Goal: Transaction & Acquisition: Obtain resource

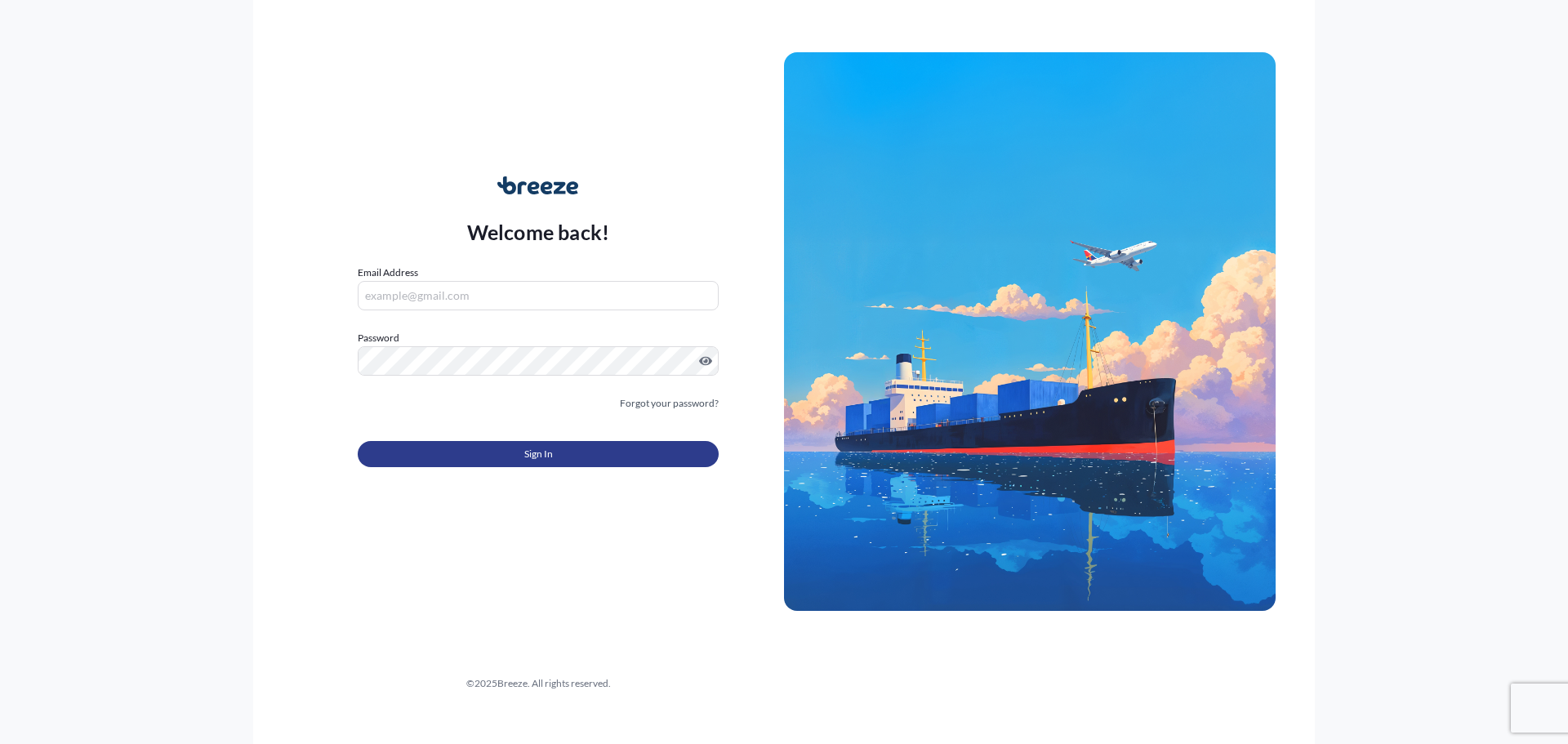
type input "[EMAIL_ADDRESS][DOMAIN_NAME]"
click at [552, 453] on span "Sign In" at bounding box center [539, 454] width 29 height 16
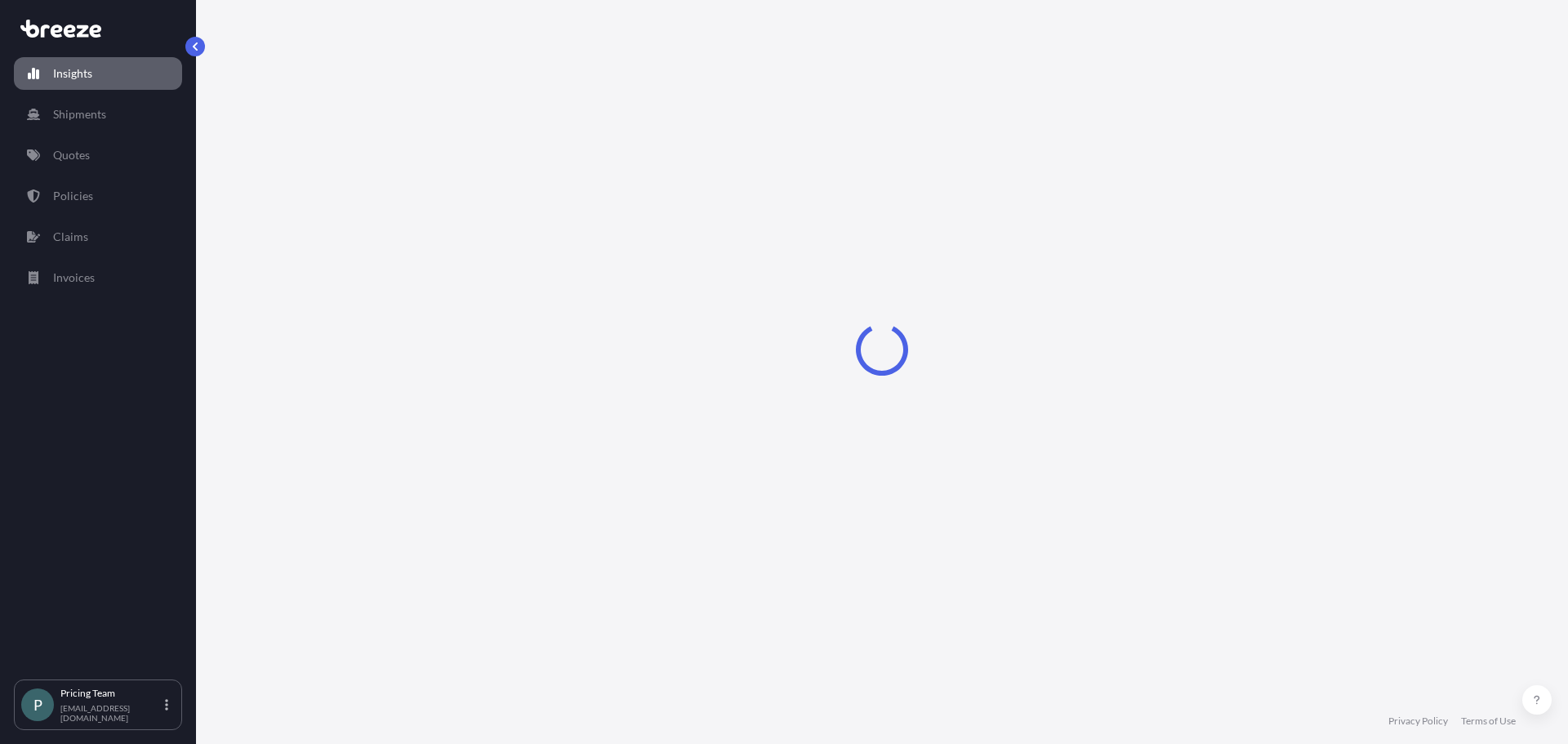
select select "2025"
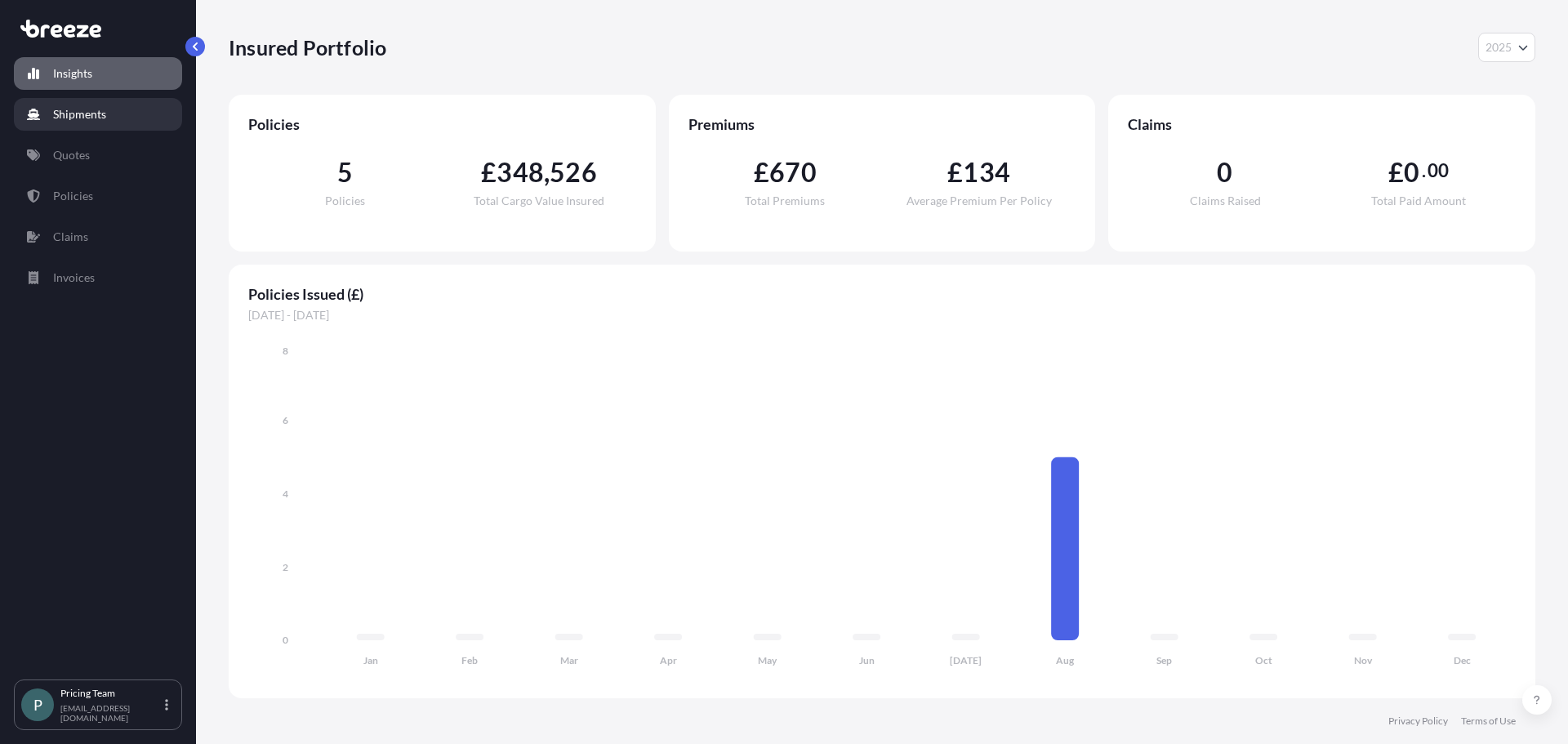
click at [91, 114] on p "Shipments" at bounding box center [79, 114] width 53 height 16
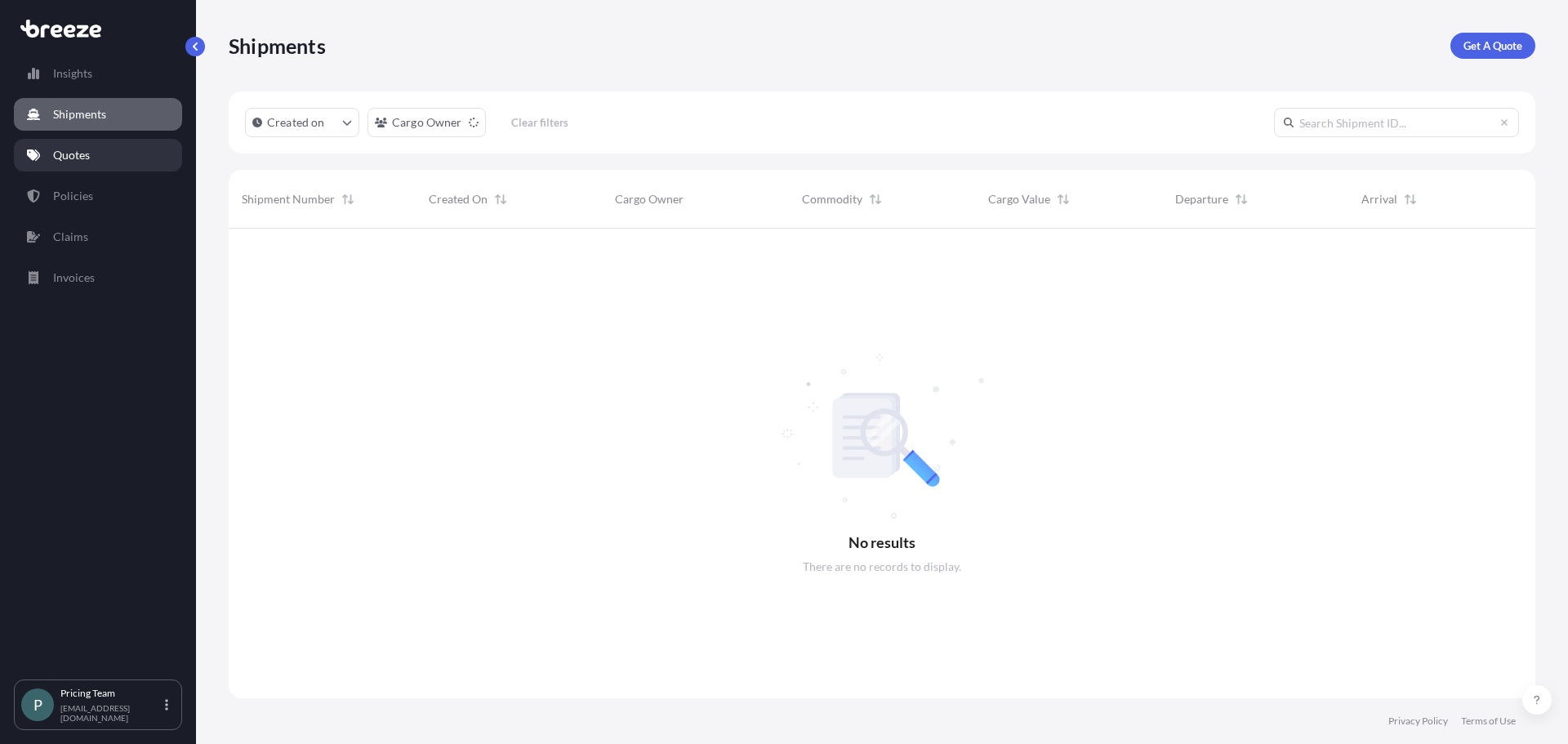
scroll to position [516, 1294]
click at [1478, 60] on div "Shipments Get A Quote" at bounding box center [881, 46] width 1306 height 92
click at [1492, 42] on p "Get A Quote" at bounding box center [1492, 45] width 59 height 16
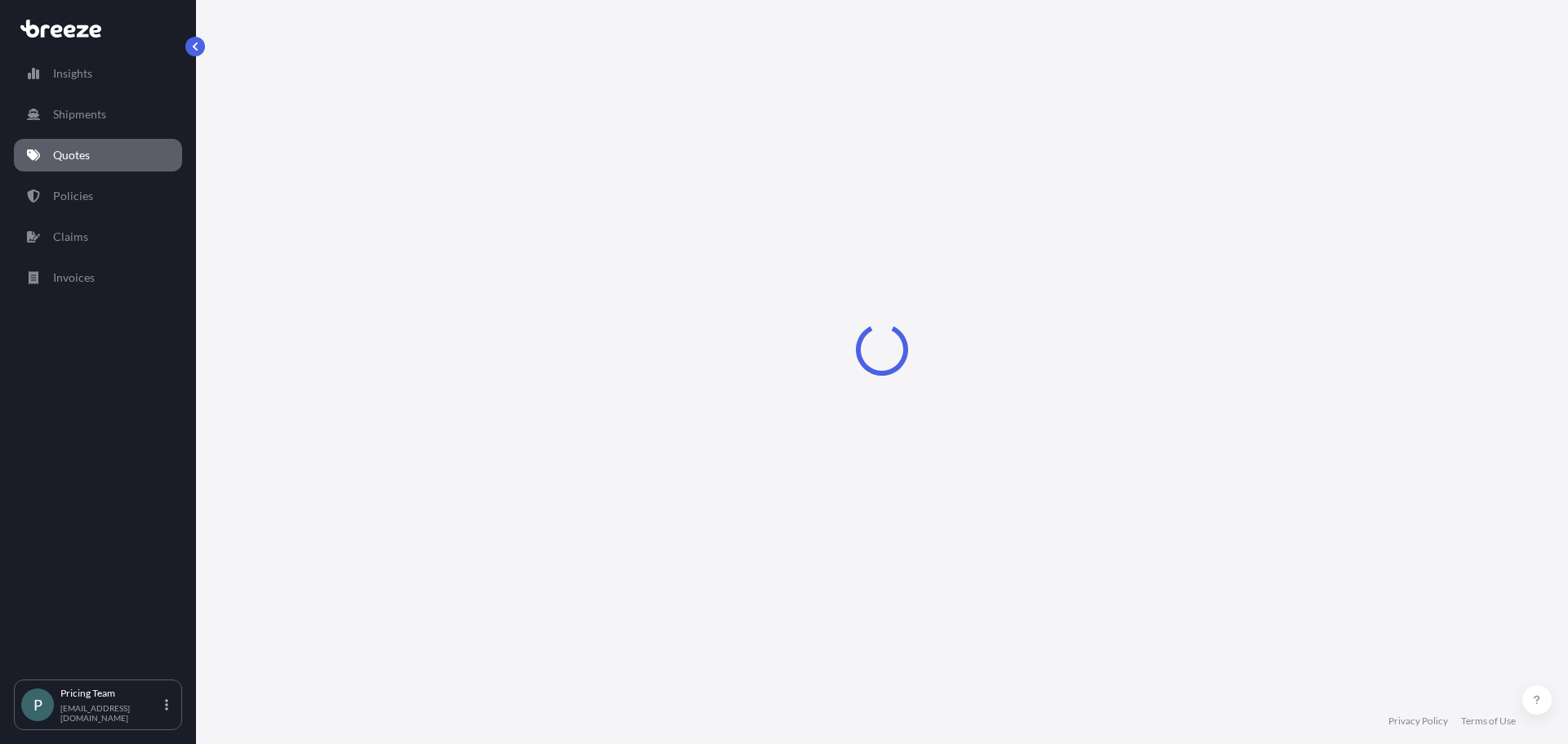
select select "Sea"
select select "1"
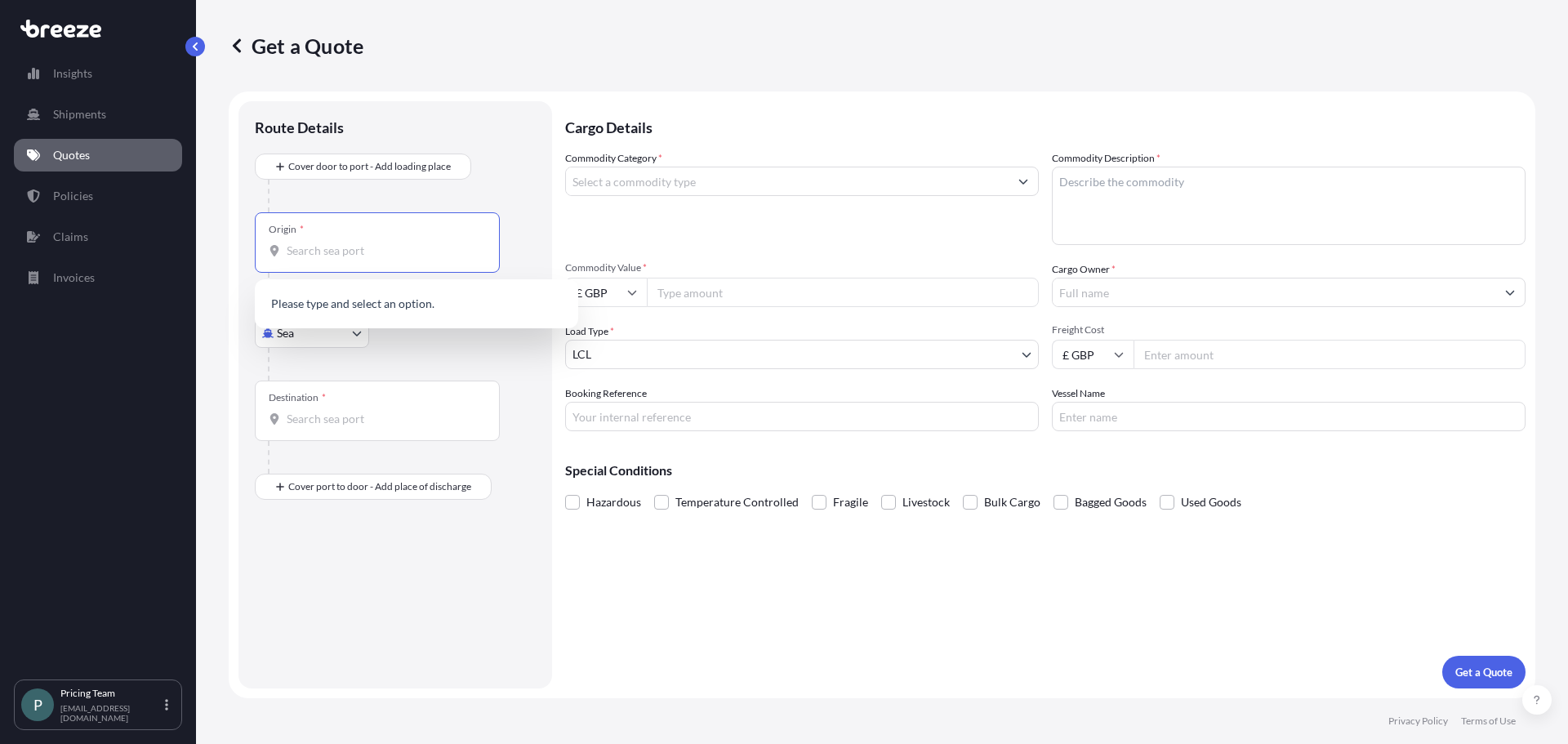
click at [349, 251] on input "Origin *" at bounding box center [382, 250] width 193 height 16
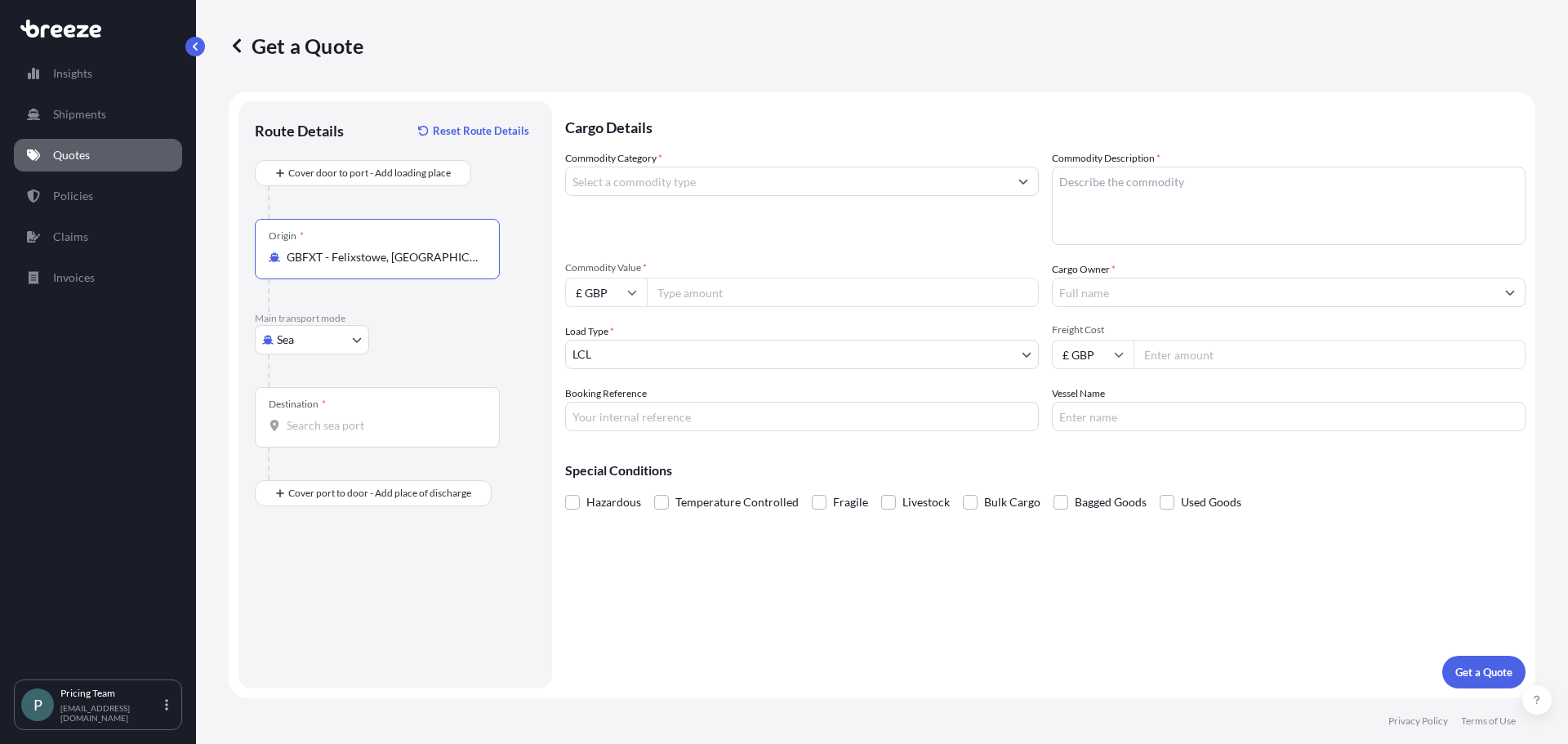
type input "GBFXT - Felixstowe, [GEOGRAPHIC_DATA]"
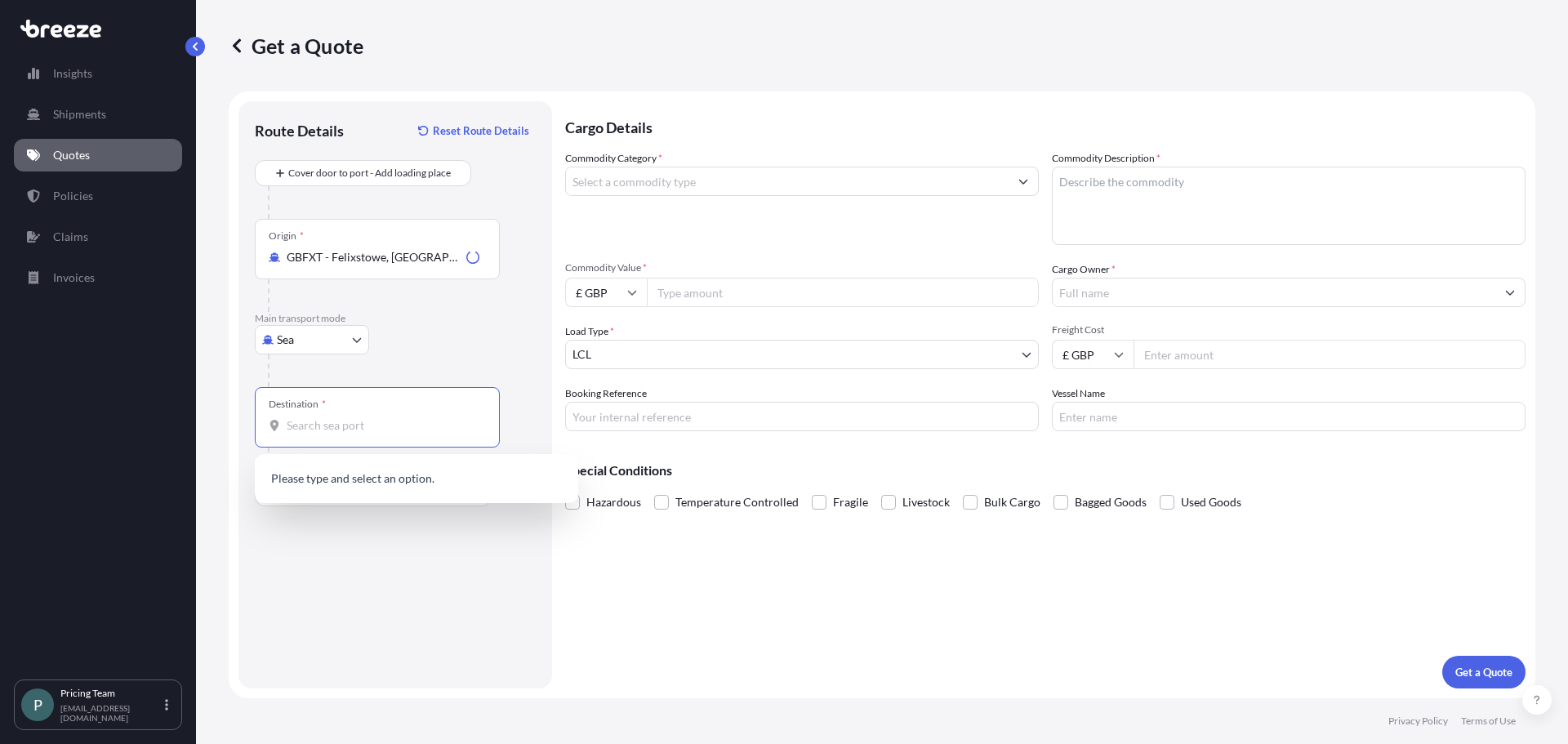
click at [375, 429] on input "Destination *" at bounding box center [382, 425] width 193 height 16
click at [369, 425] on input "Destination * Please select a destination" at bounding box center [382, 425] width 193 height 16
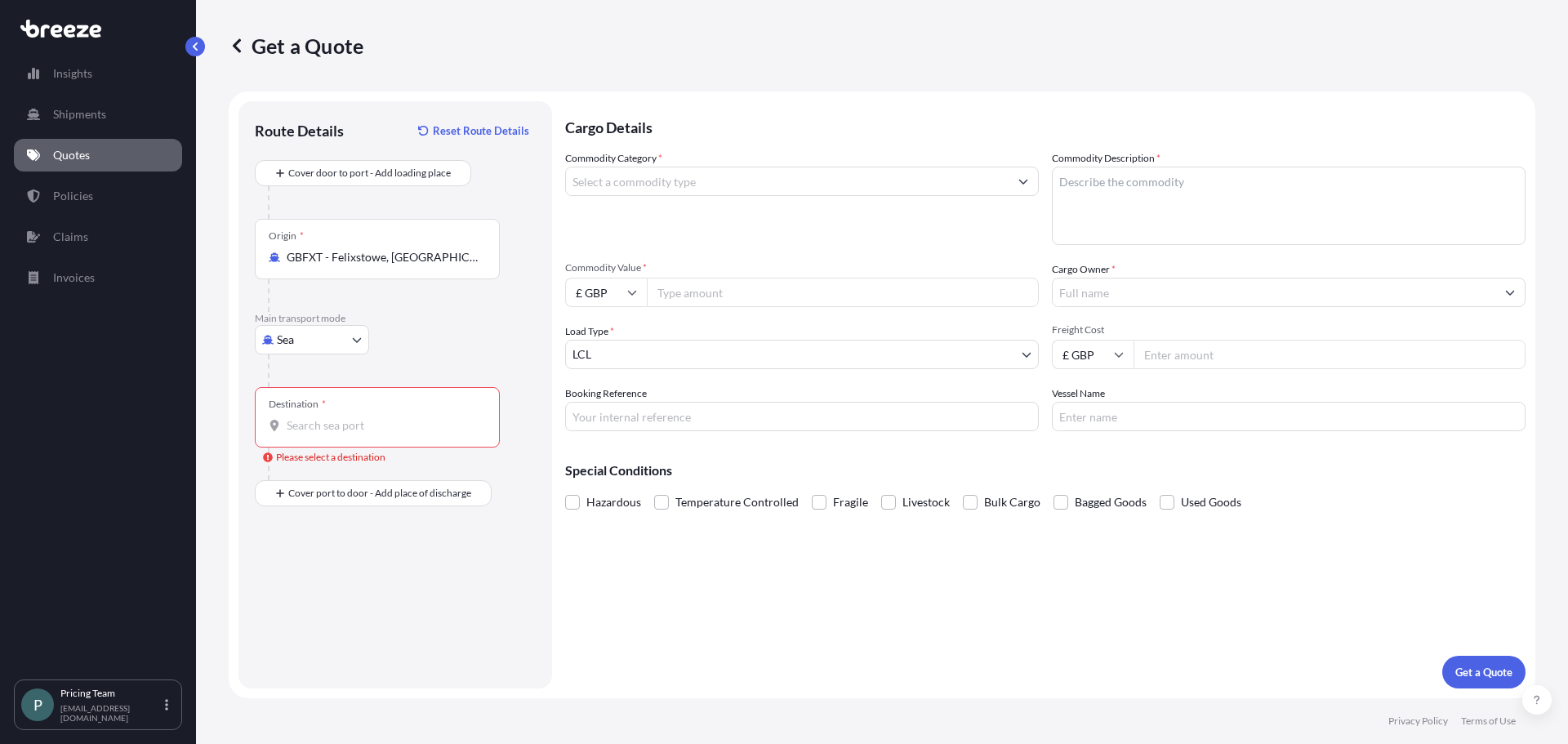
drag, startPoint x: 1392, startPoint y: 307, endPoint x: 1351, endPoint y: 307, distance: 41.0
click at [1392, 307] on div "Commodity Category * Commodity Description * Commodity Value * £ GBP Cargo Owne…" at bounding box center [1045, 291] width 960 height 281
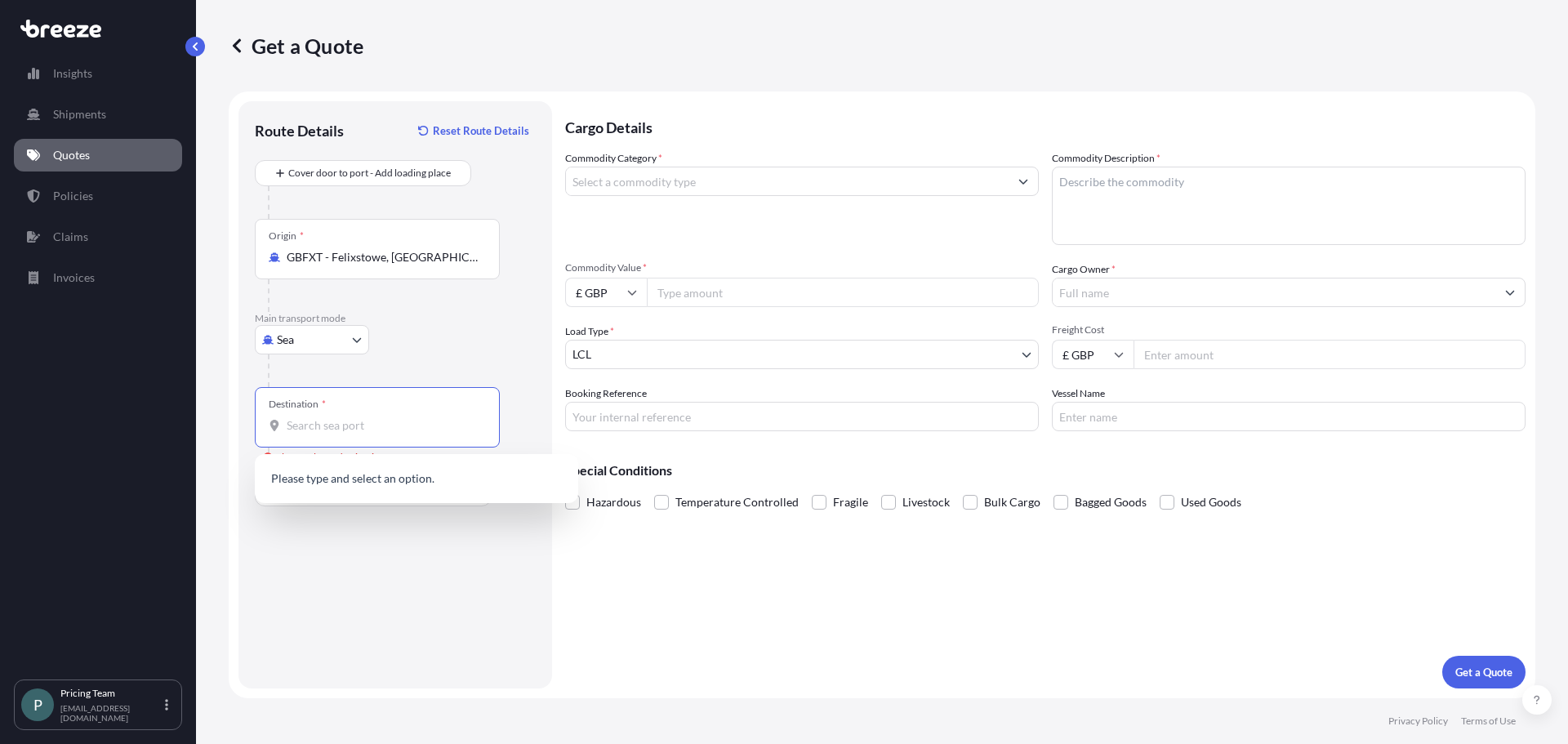
click at [353, 422] on input "Destination * Please select a destination" at bounding box center [382, 425] width 193 height 16
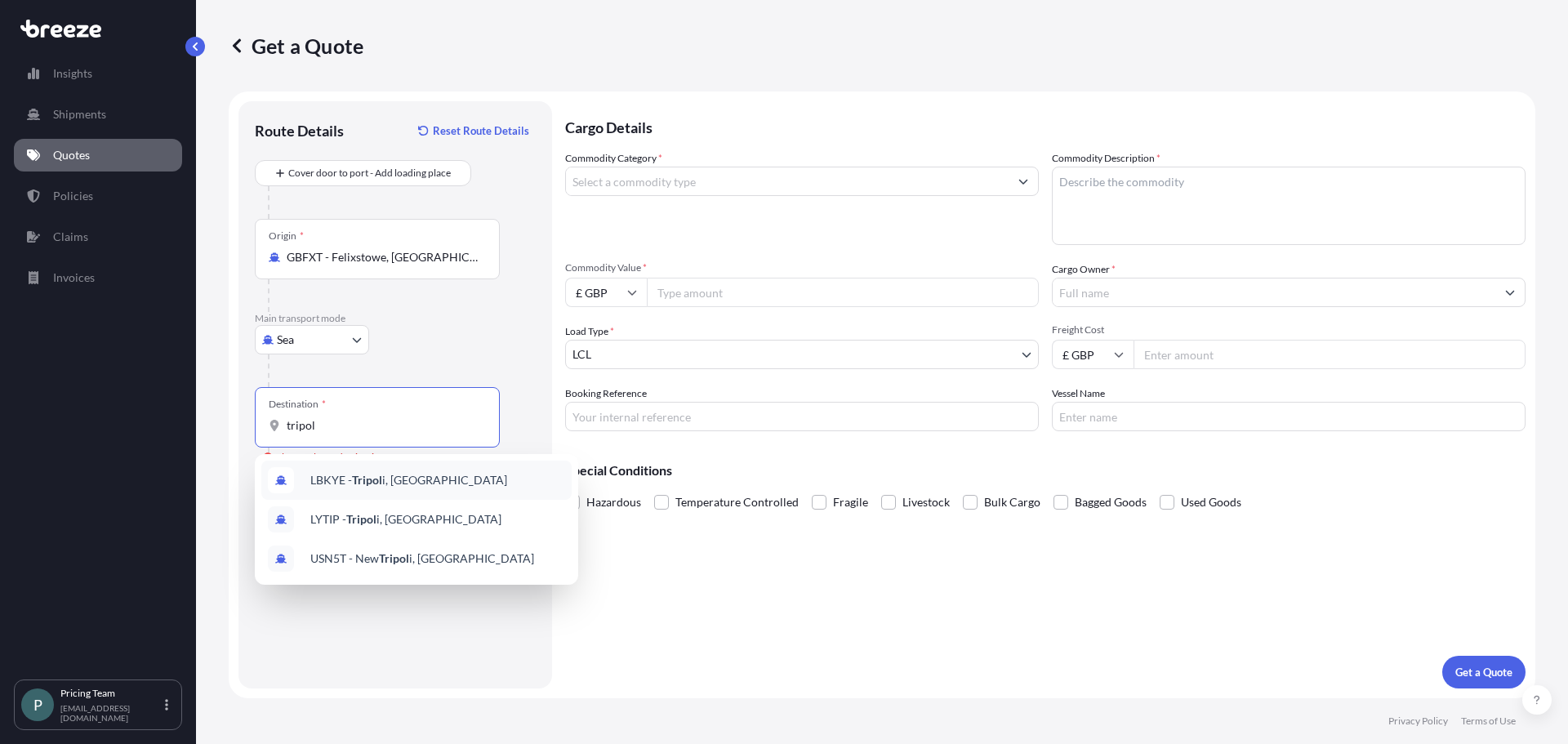
click at [386, 481] on span "LBKYE - Tripol i, [GEOGRAPHIC_DATA]" at bounding box center [409, 480] width 197 height 16
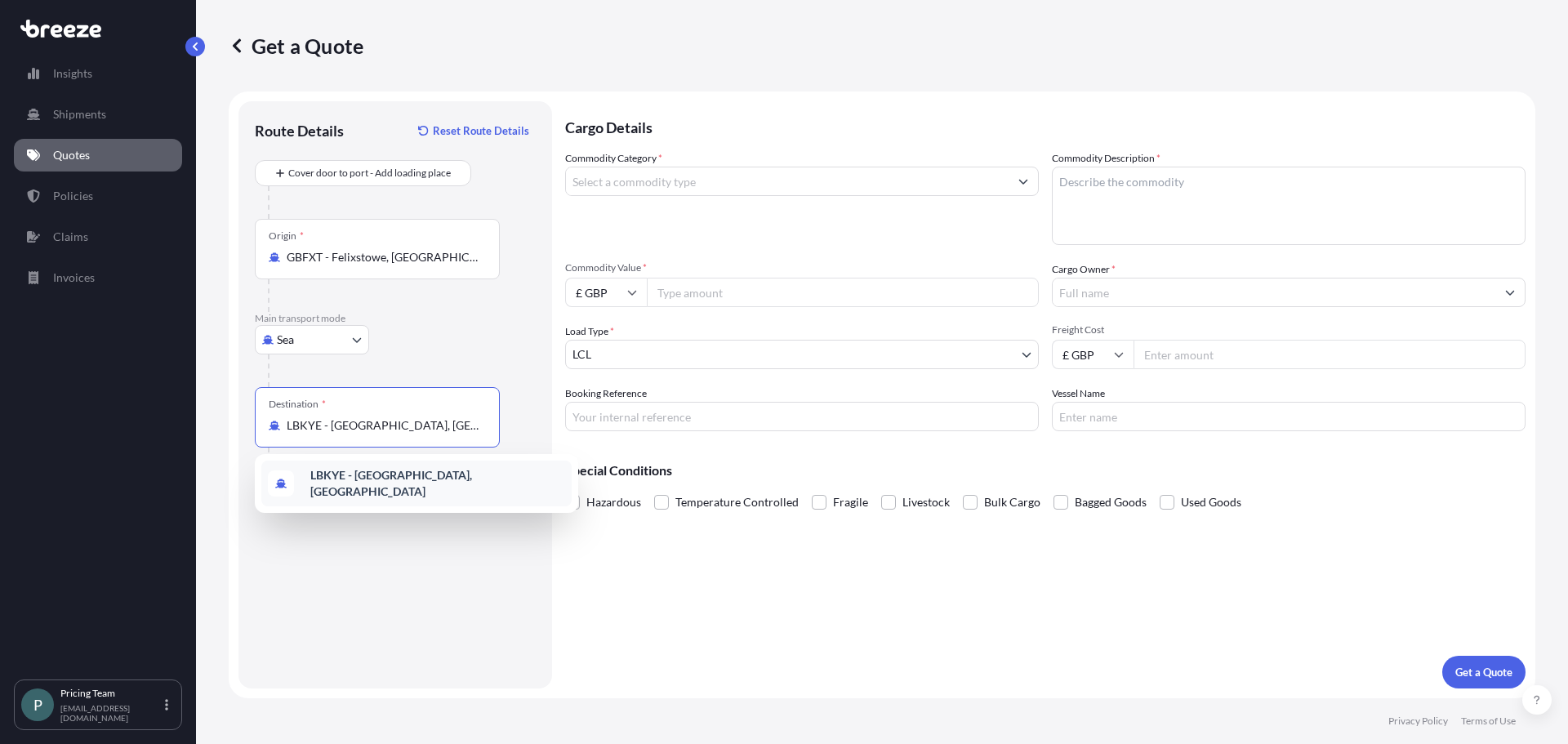
click at [456, 428] on input "LBKYE - [GEOGRAPHIC_DATA], [GEOGRAPHIC_DATA]" at bounding box center [382, 425] width 193 height 16
drag, startPoint x: 445, startPoint y: 428, endPoint x: 84, endPoint y: 429, distance: 361.0
click at [84, 429] on div "Insights Shipments Quotes Policies Claims Invoices P Pricing Team [EMAIL_ADDRES…" at bounding box center [784, 372] width 1568 height 744
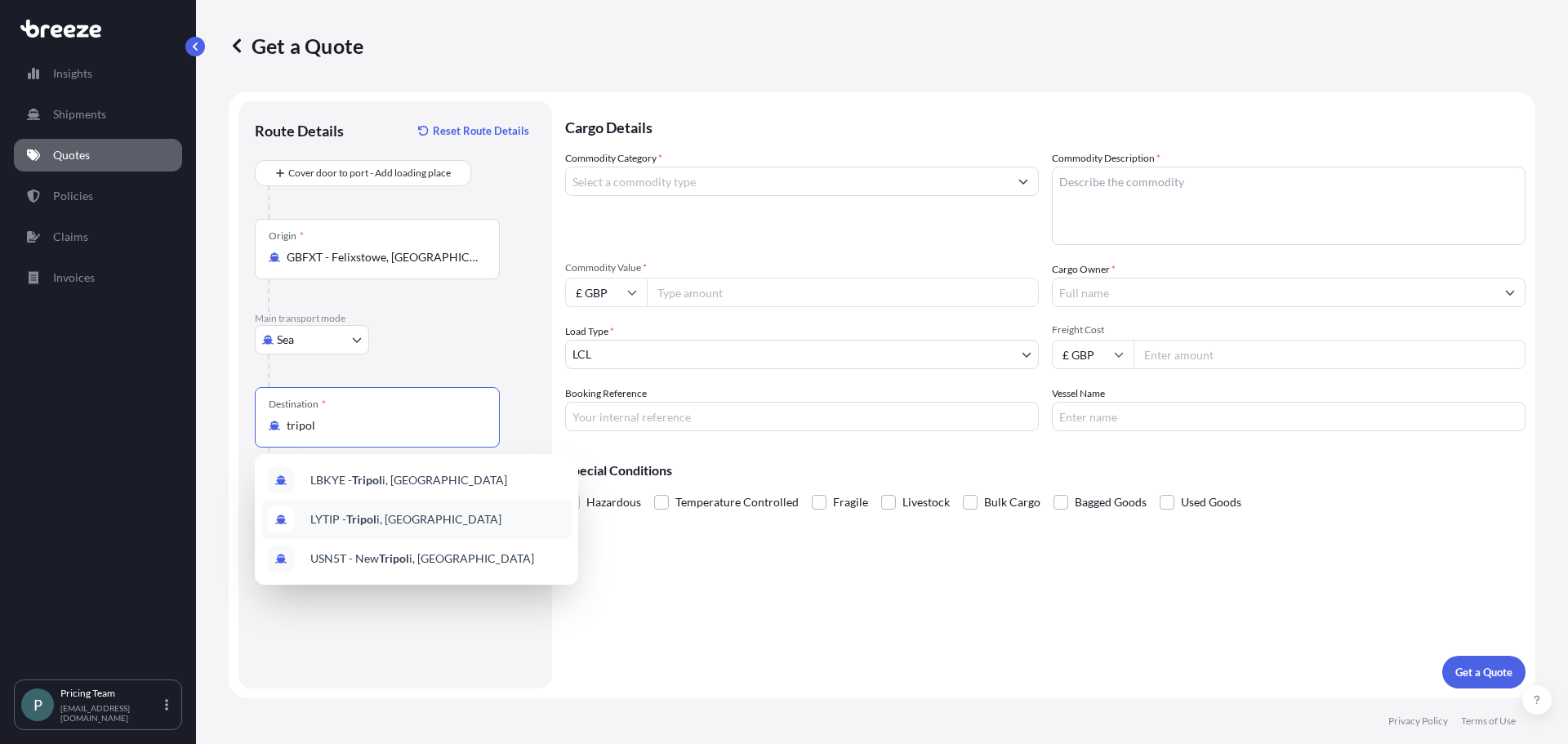
click at [419, 521] on div "LYTIP - Tripol i, [GEOGRAPHIC_DATA]" at bounding box center [416, 520] width 310 height 39
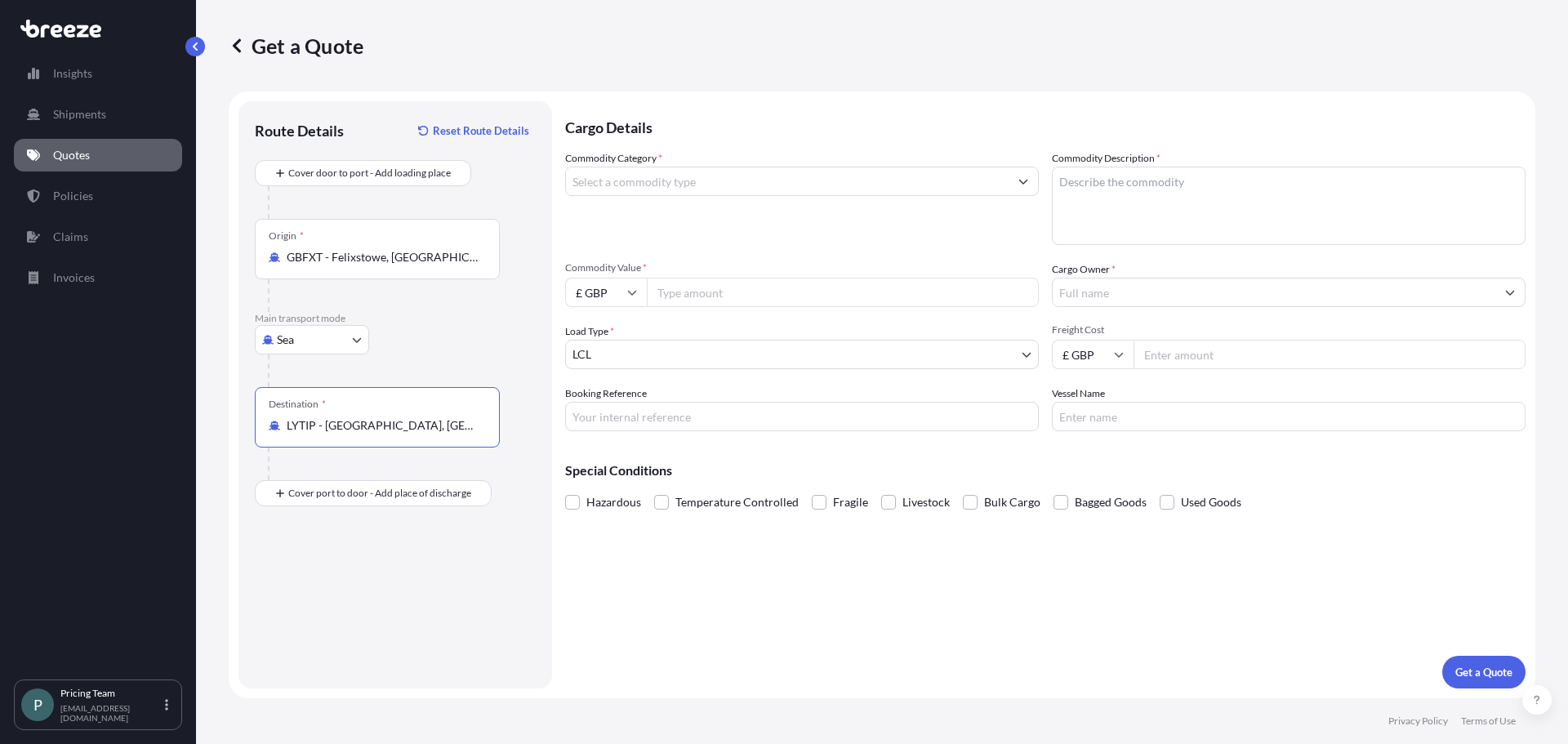
type input "LYTIP - [GEOGRAPHIC_DATA], [GEOGRAPHIC_DATA]"
click at [701, 180] on input "Commodity Category *" at bounding box center [787, 181] width 443 height 30
click at [1348, 374] on div "Commodity Category * Commodity Description * Commodity Value * £ GBP Cargo Owne…" at bounding box center [1045, 291] width 960 height 281
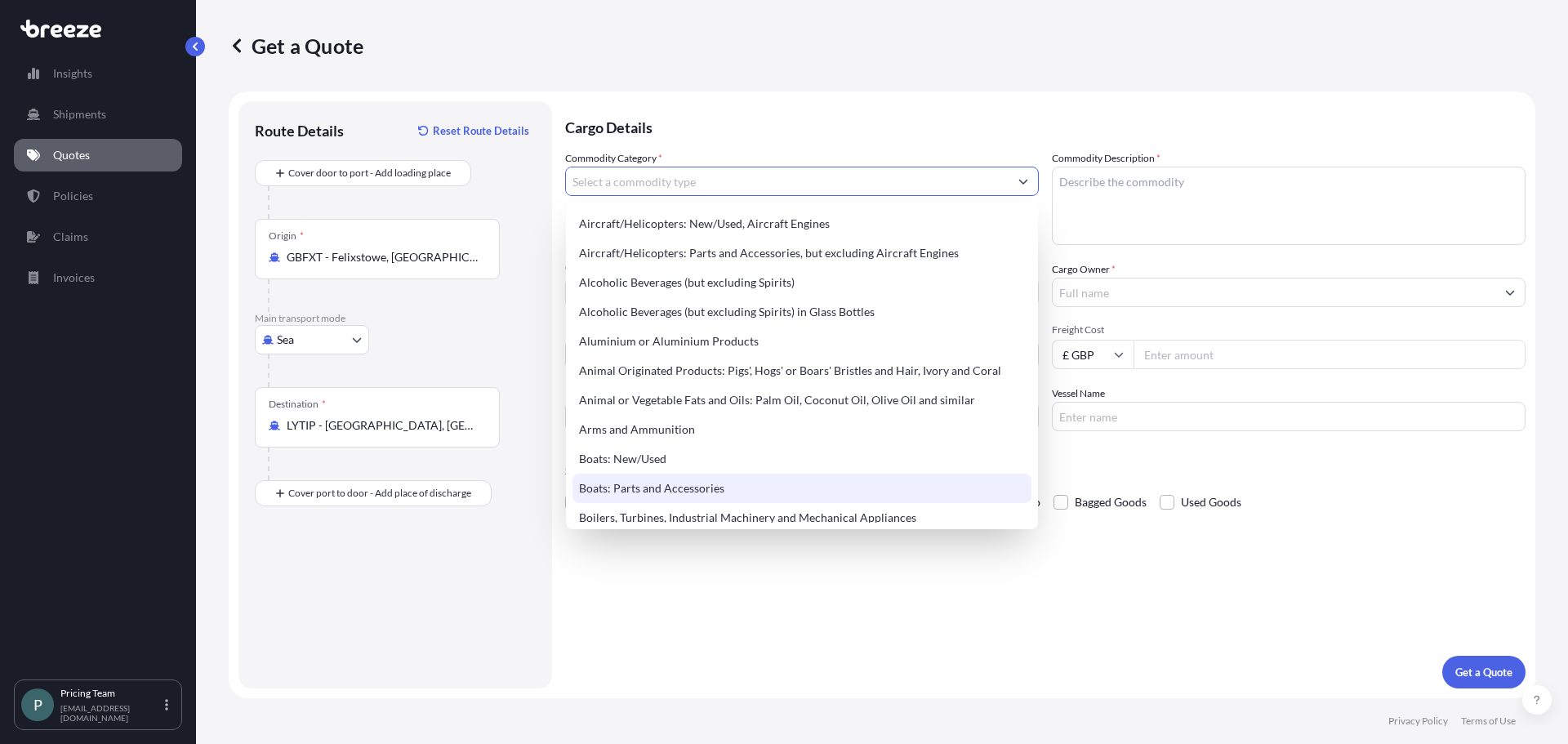
click at [716, 178] on input "Commodity Category *" at bounding box center [787, 181] width 443 height 30
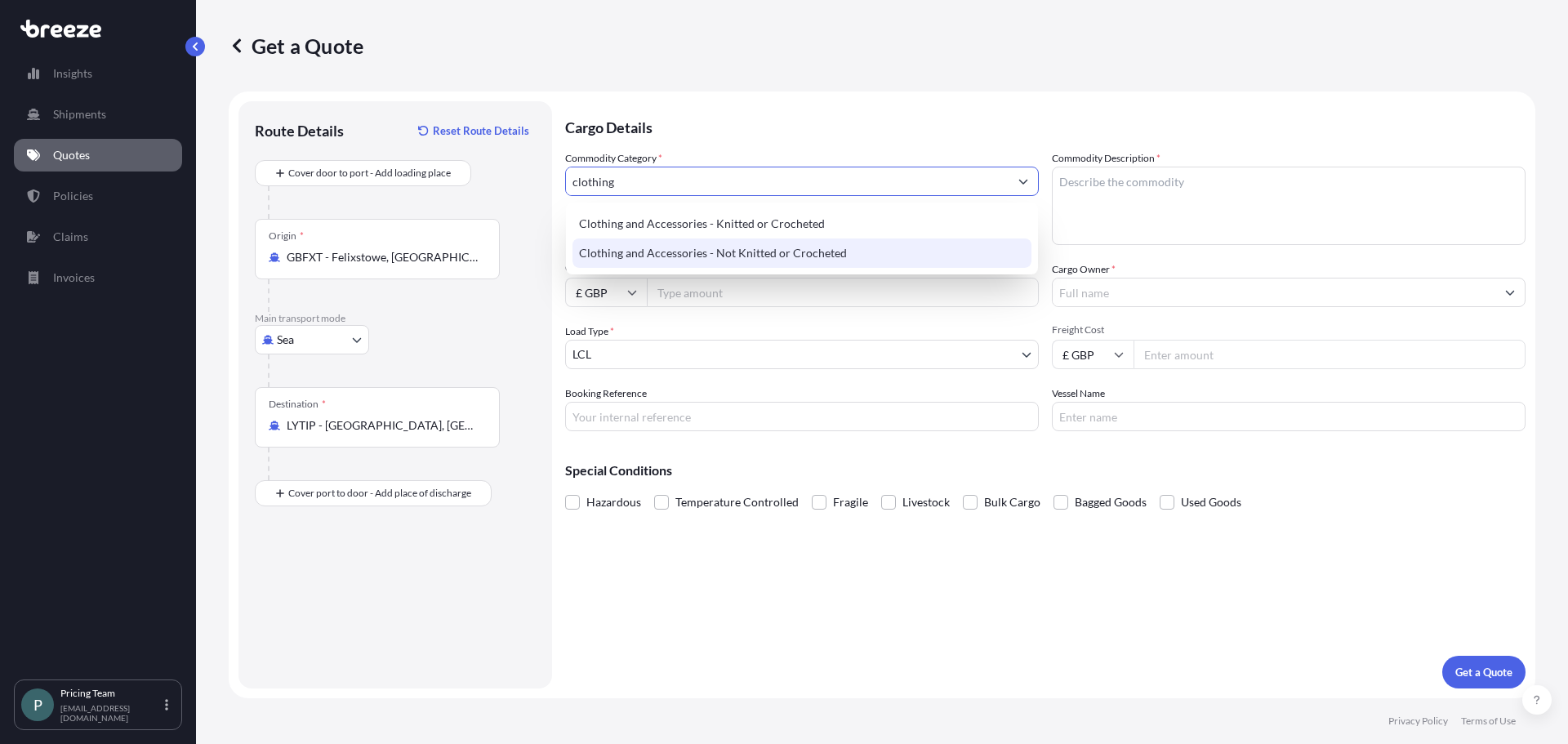
click at [784, 246] on div "Clothing and Accessories - Not Knitted or Crocheted" at bounding box center [802, 253] width 459 height 30
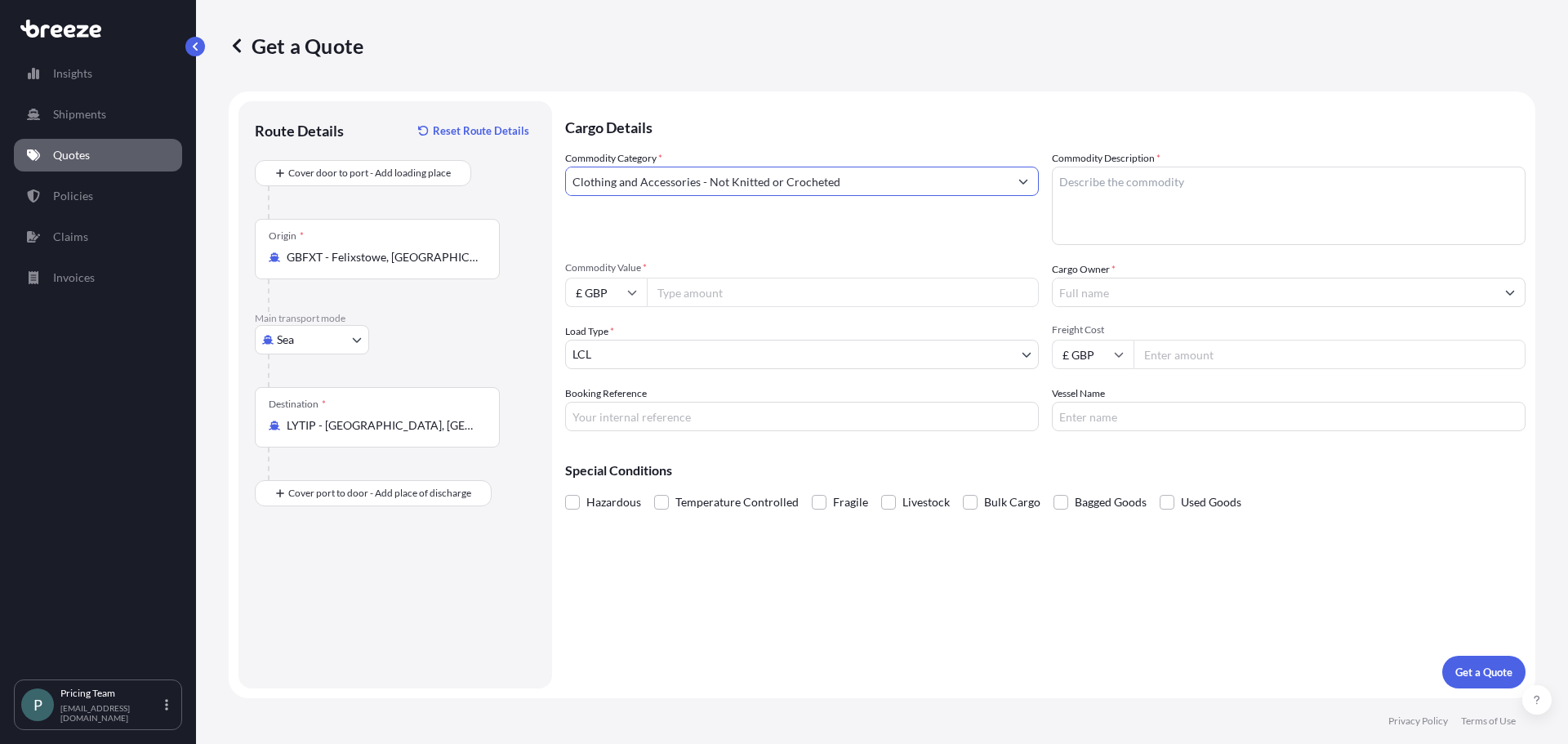
type input "Clothing and Accessories - Not Knitted or Crocheted"
click at [1144, 208] on textarea "Commodity Description *" at bounding box center [1288, 206] width 473 height 78
click at [1165, 185] on textarea "Commodity Description *" at bounding box center [1288, 206] width 473 height 78
type textarea "Work Clothing"
click at [642, 297] on input "£ GBP" at bounding box center [606, 292] width 82 height 30
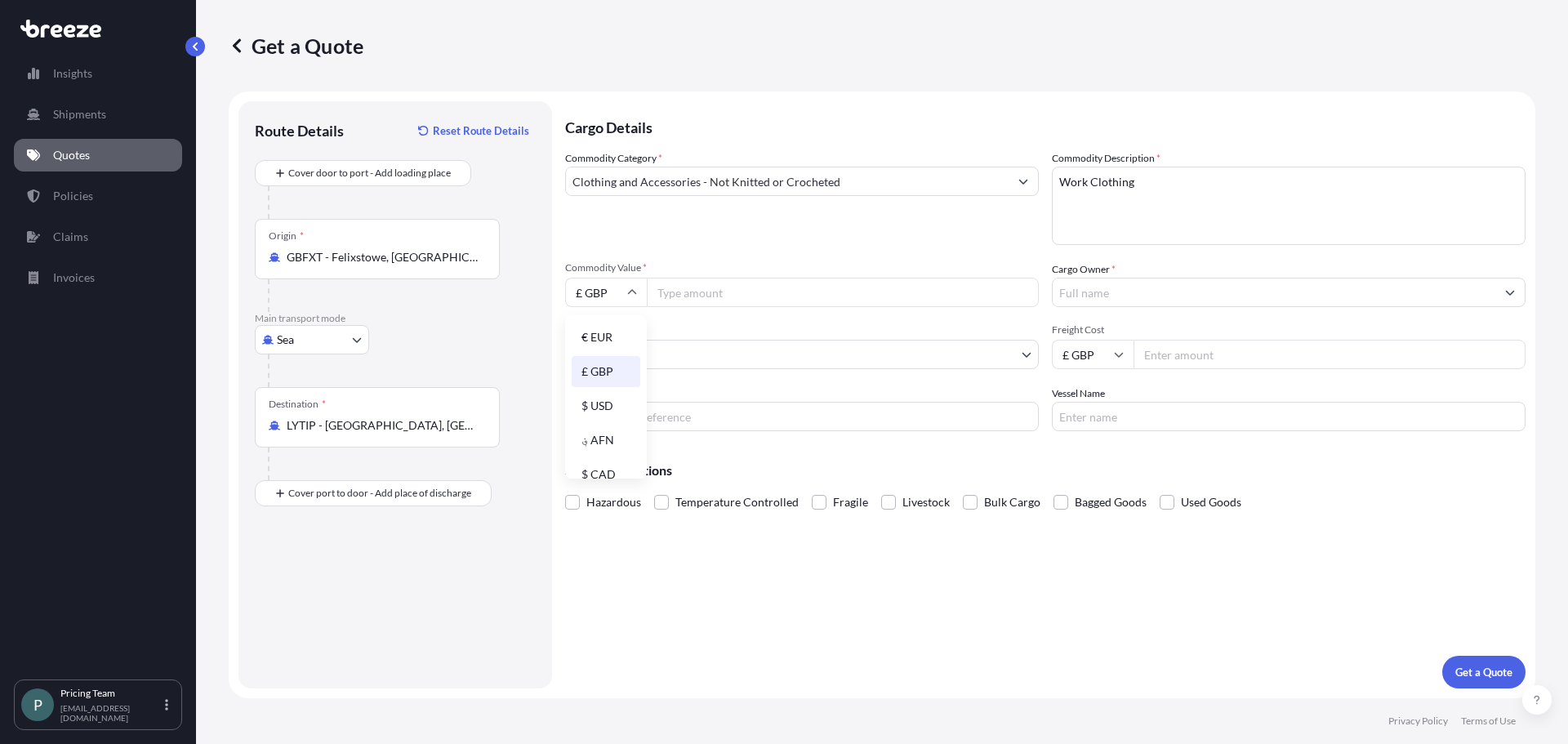
drag, startPoint x: 613, startPoint y: 399, endPoint x: 637, endPoint y: 344, distance: 60.0
click at [612, 399] on div "$ USD" at bounding box center [606, 406] width 69 height 31
type input "$ USD"
click at [676, 286] on input "Commodity Value *" at bounding box center [842, 292] width 392 height 30
type input "131550"
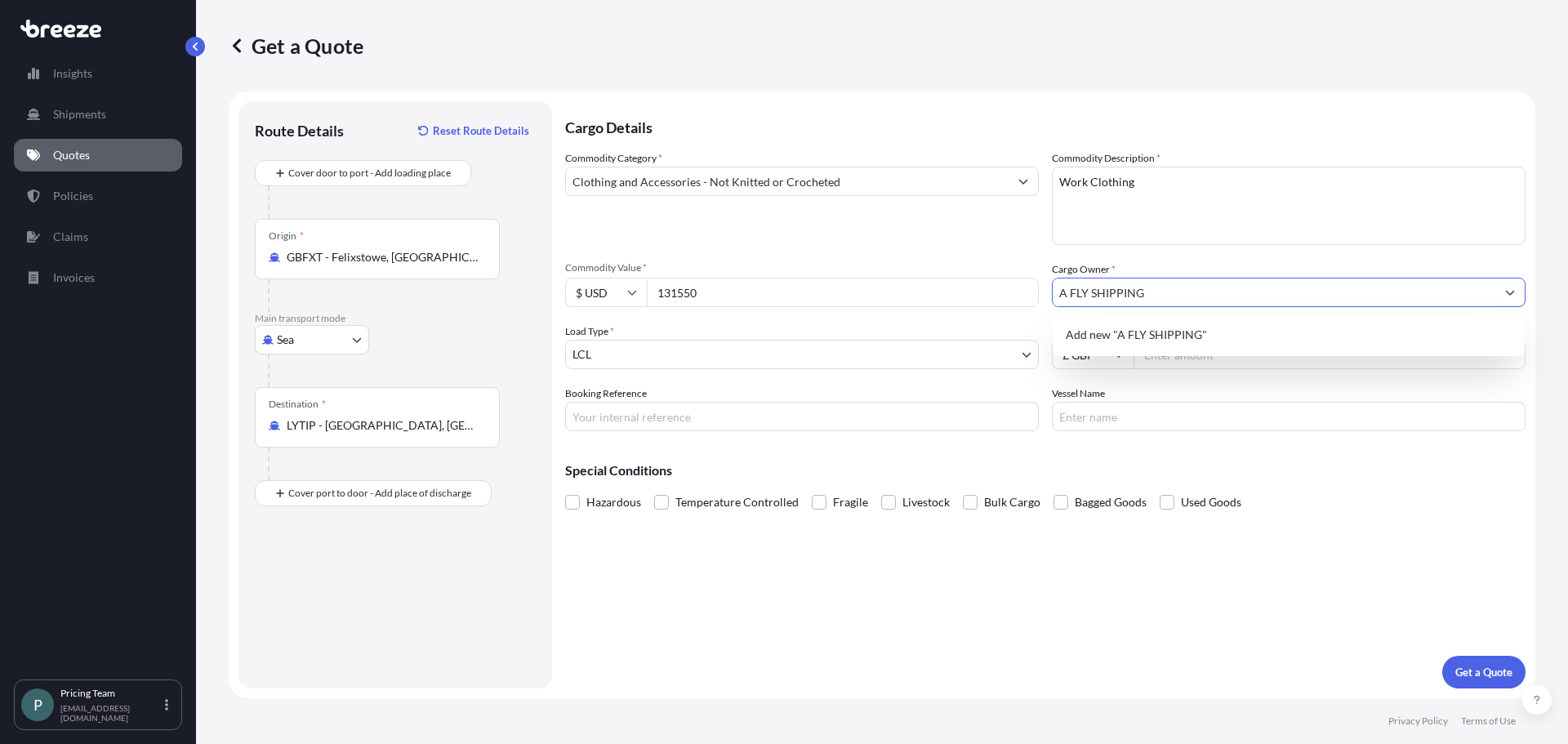
click at [1117, 343] on span "Add new "A FLY SHIPPING"" at bounding box center [1136, 334] width 141 height 16
type input "A FLY SHIPPING"
click at [741, 359] on body "8 options available. 1 option available. 0 options available. 1 option availabl…" at bounding box center [784, 372] width 1568 height 744
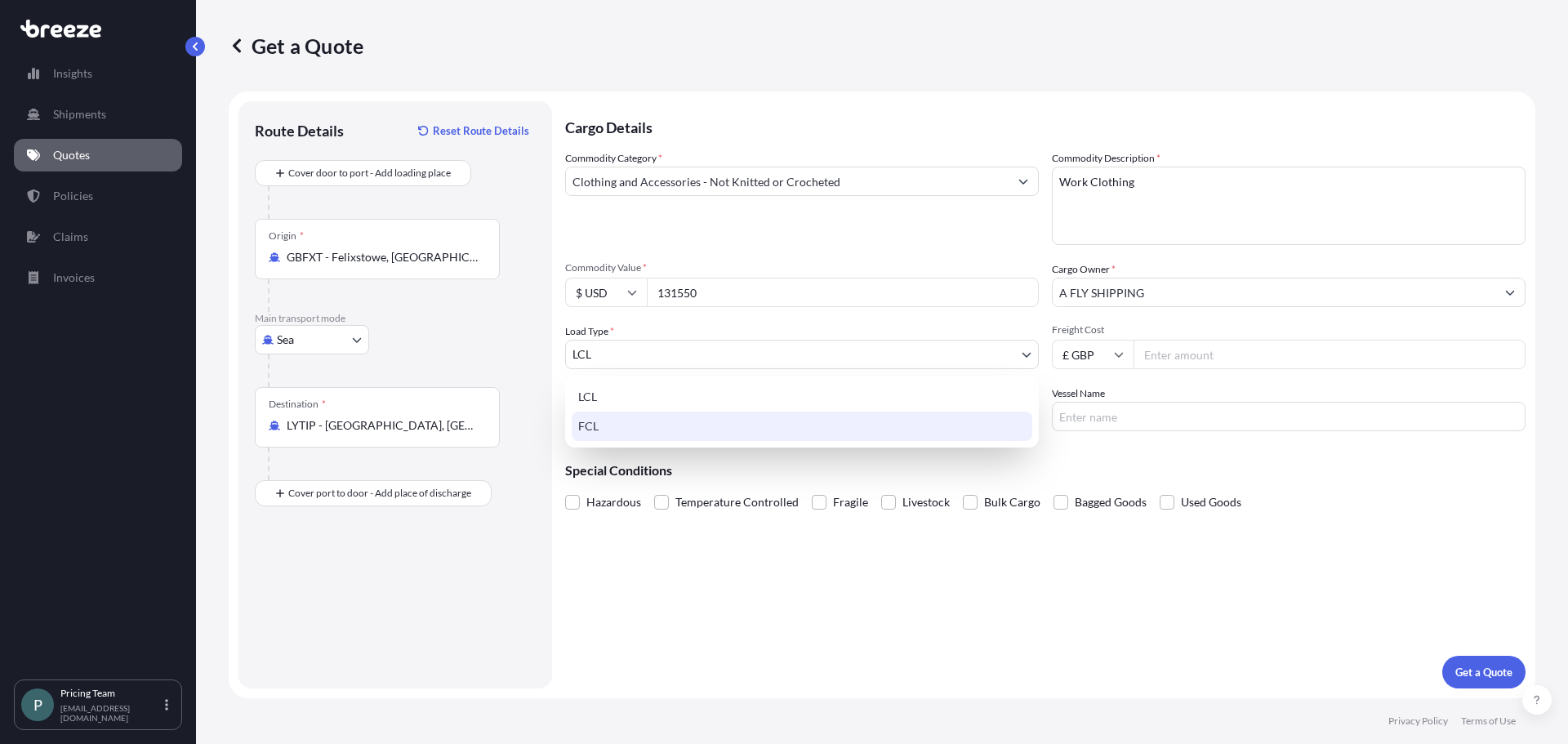
click at [646, 426] on div "FCL" at bounding box center [802, 426] width 461 height 30
select select "2"
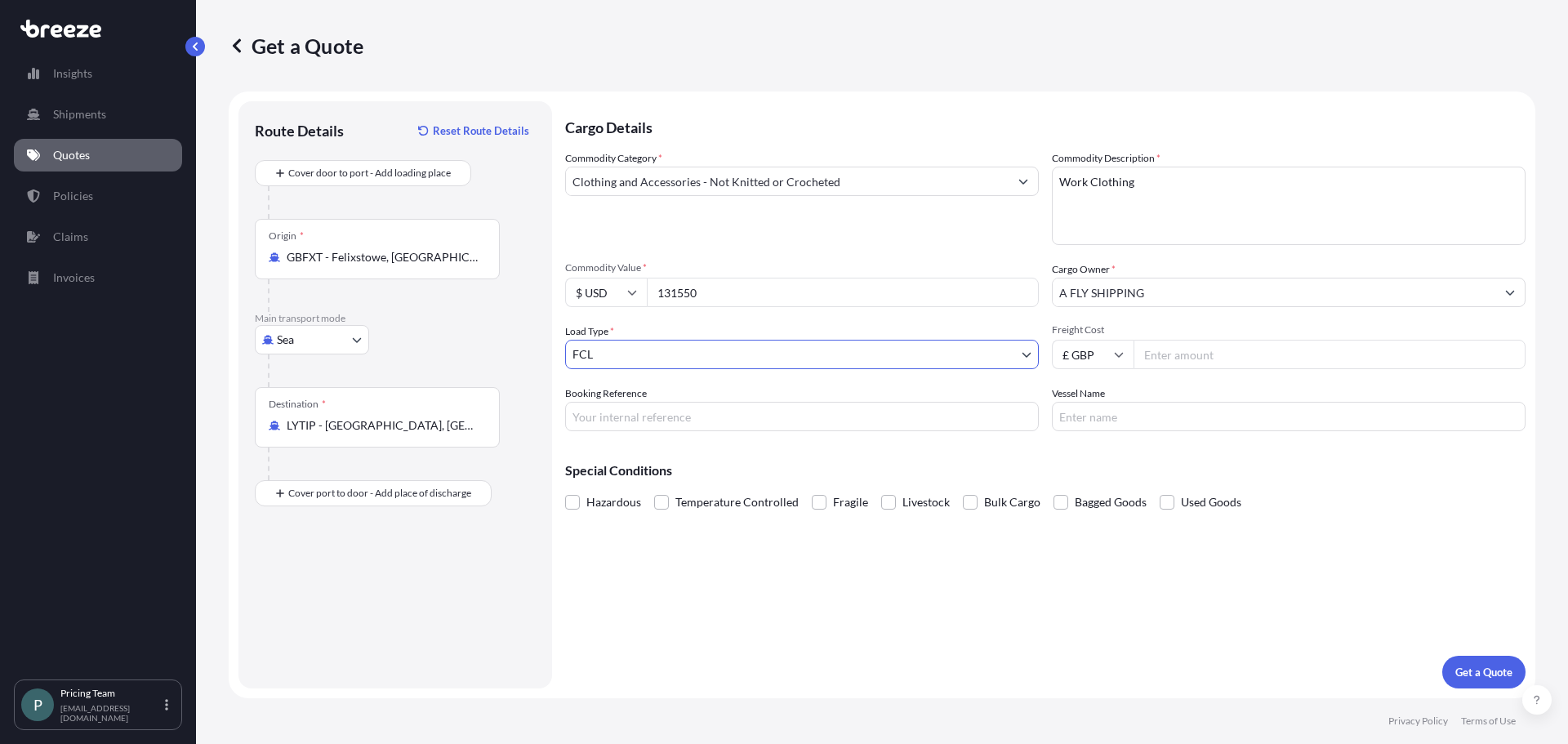
click at [1197, 349] on input "Freight Cost" at bounding box center [1329, 355] width 392 height 30
click at [1122, 355] on icon at bounding box center [1119, 355] width 9 height 5
click at [1101, 463] on div "$ USD" at bounding box center [1092, 468] width 69 height 31
click at [1452, 502] on div "Hazardous Temperature Controlled Fragile Livestock Bulk Cargo Bagged Goods Used…" at bounding box center [1045, 502] width 960 height 25
click at [1097, 363] on input "$ USD" at bounding box center [1093, 355] width 82 height 30
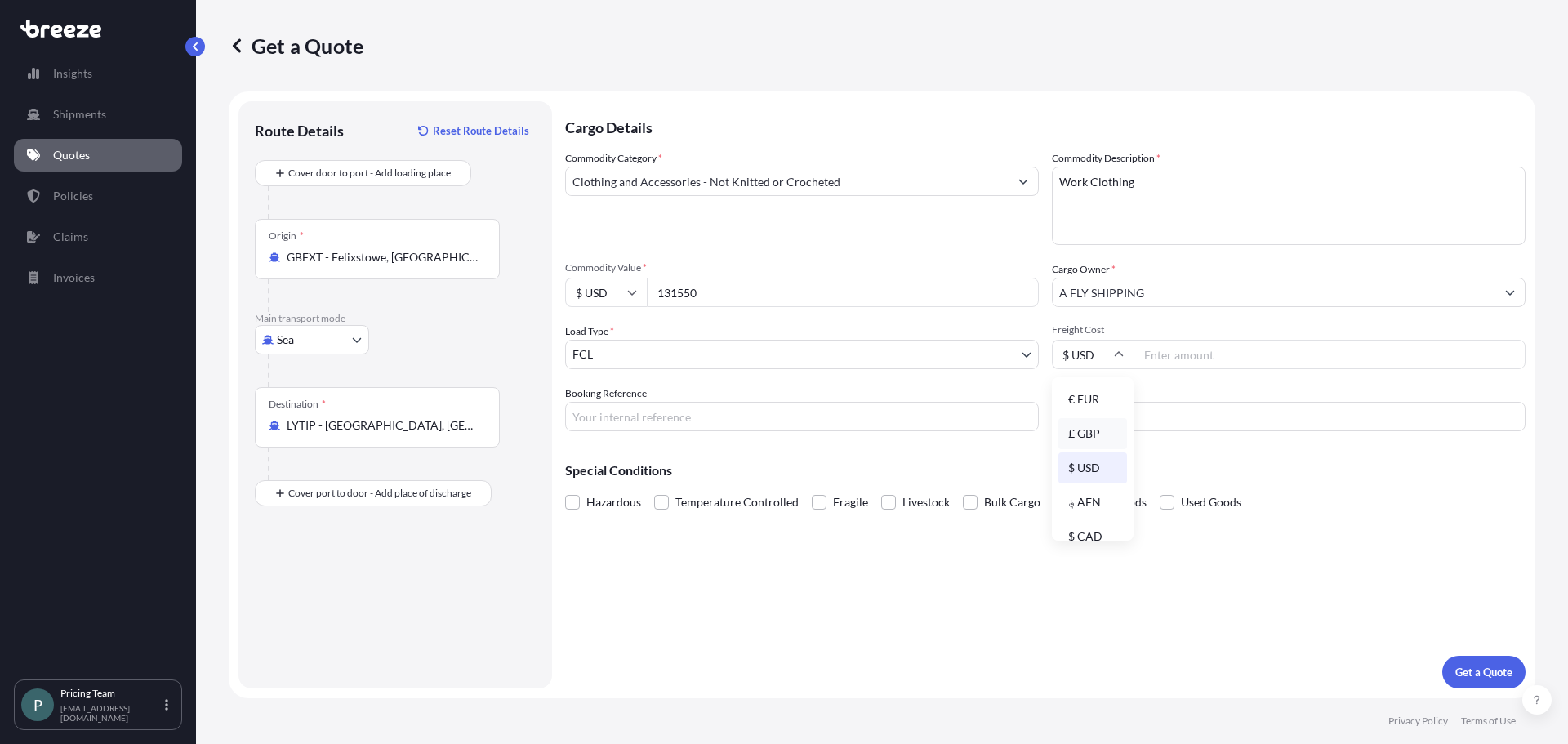
click at [1095, 429] on div "£ GBP" at bounding box center [1092, 434] width 69 height 31
type input "£ GBP"
click at [1171, 363] on input "Freight Cost" at bounding box center [1329, 355] width 392 height 30
type input "1815"
click at [1458, 537] on div "Cargo Details Commodity Category * Clothing and Accessories - Not Knitted or Cr…" at bounding box center [1045, 395] width 960 height 588
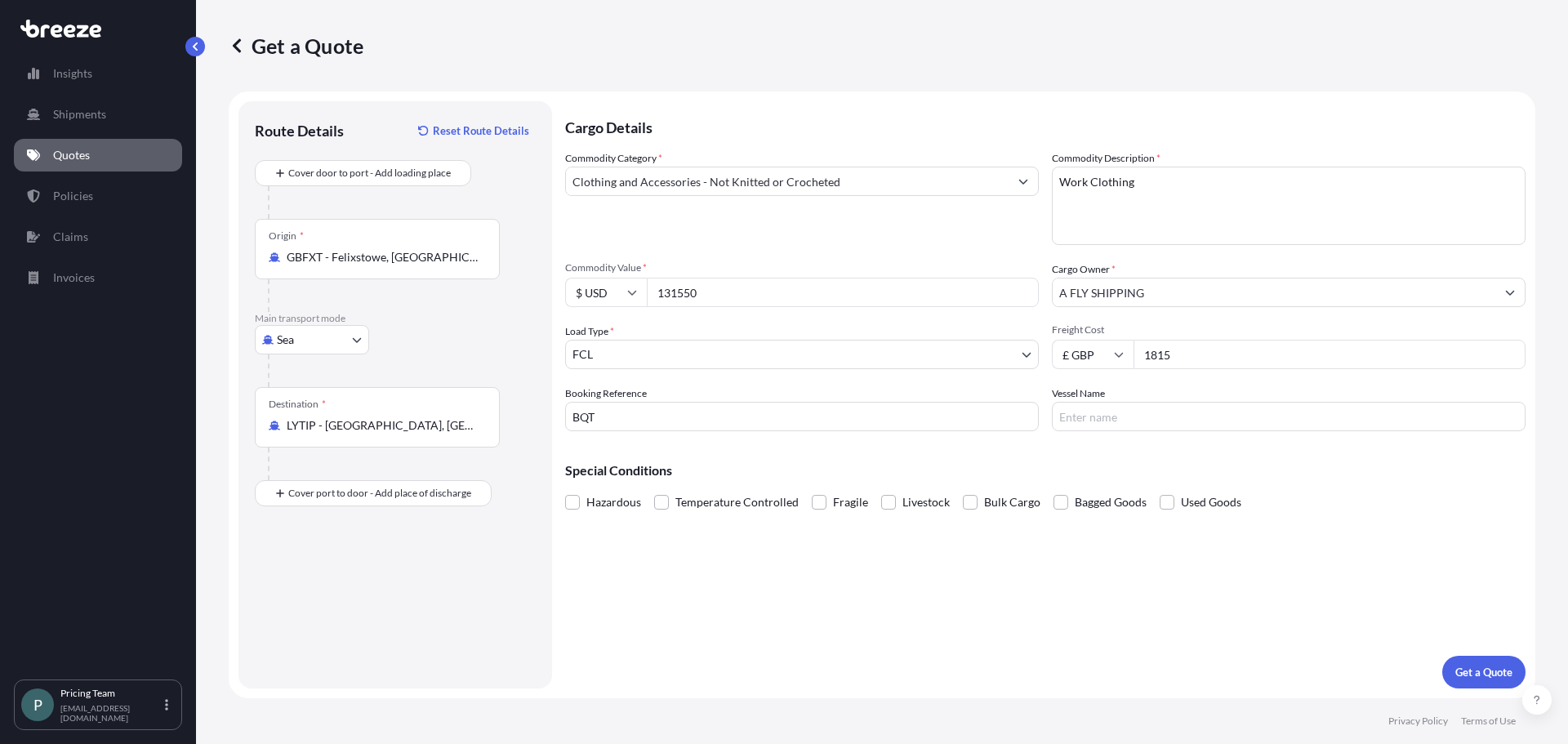
click at [657, 426] on input "BQT" at bounding box center [801, 417] width 473 height 30
type input "BQT2522493"
click at [1172, 417] on input "Vessel Name" at bounding box center [1288, 417] width 473 height 30
paste input "Accessible text CMA CGM BARRACUDA ( 0NVKES1MA)"
drag, startPoint x: 1136, startPoint y: 416, endPoint x: 751, endPoint y: 428, distance: 385.2
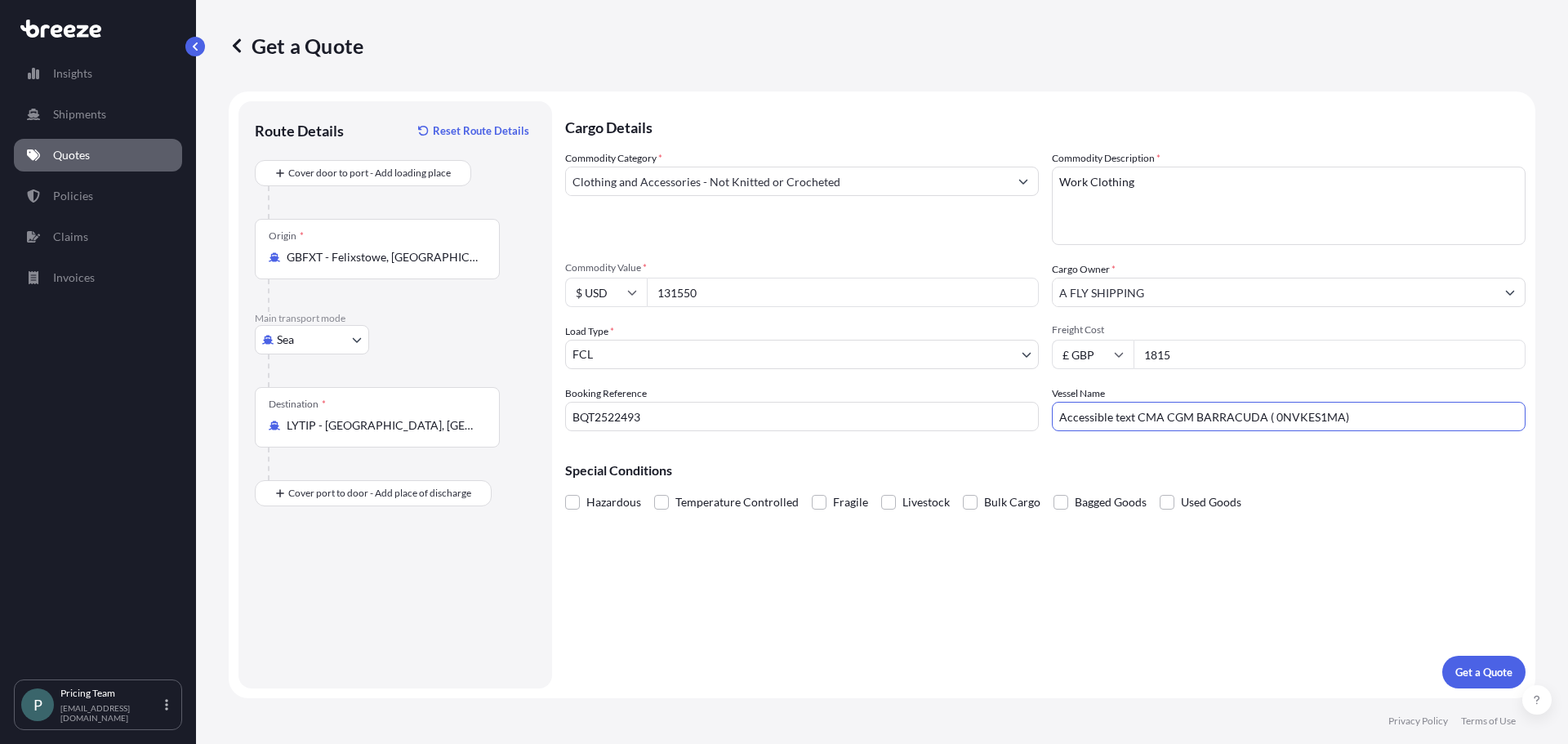
click at [733, 406] on div "Commodity Category * Clothing and Accessories - Not Knitted or Crocheted Commod…" at bounding box center [1045, 291] width 960 height 281
drag, startPoint x: 1293, startPoint y: 423, endPoint x: 1190, endPoint y: 433, distance: 103.5
click at [1190, 433] on div "Cargo Details Commodity Category * Clothing and Accessories - Not Knitted or Cr…" at bounding box center [1045, 395] width 960 height 588
type input "CMA CGM BARRACUDA"
click at [1489, 672] on p "Get a Quote" at bounding box center [1483, 672] width 57 height 16
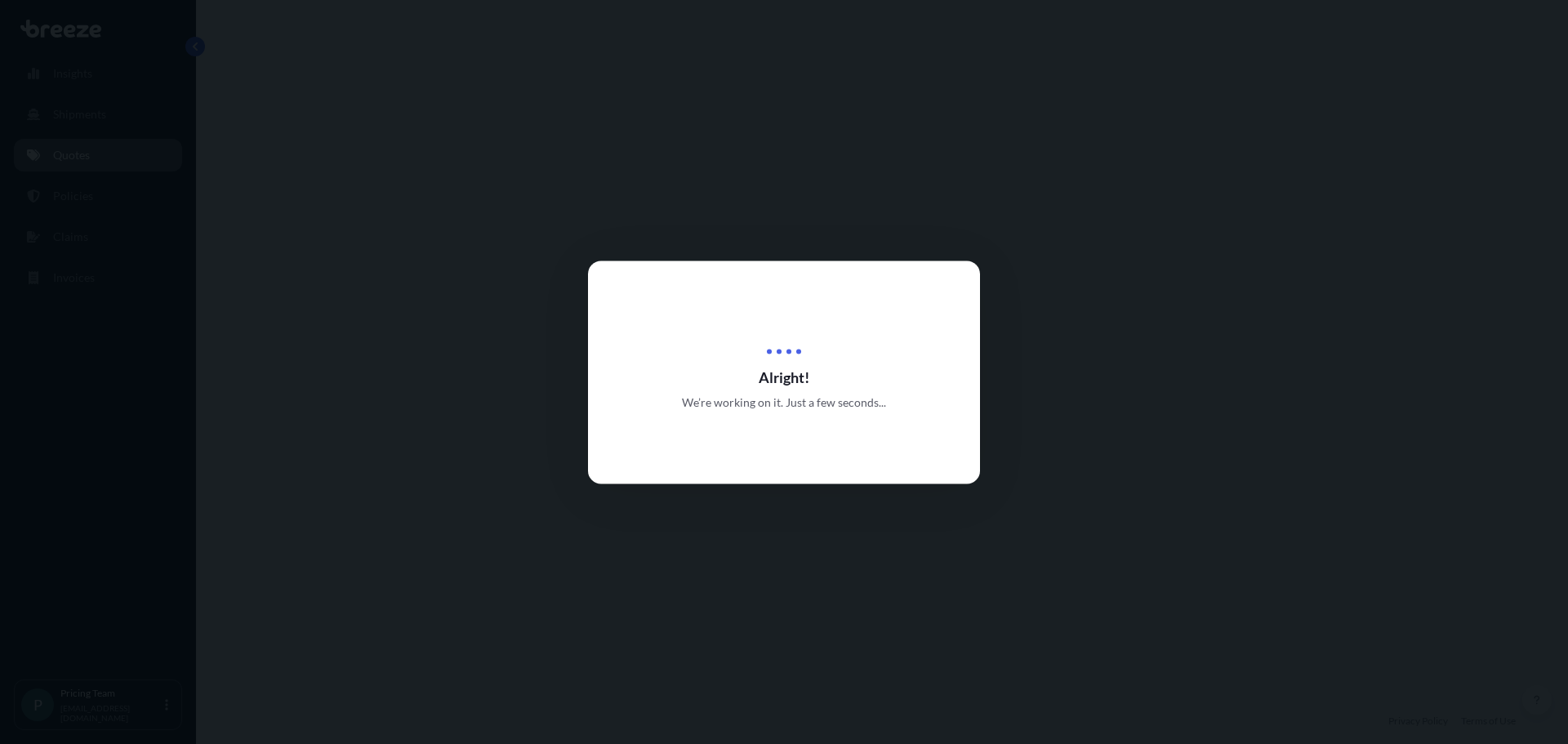
select select "Sea"
select select "2"
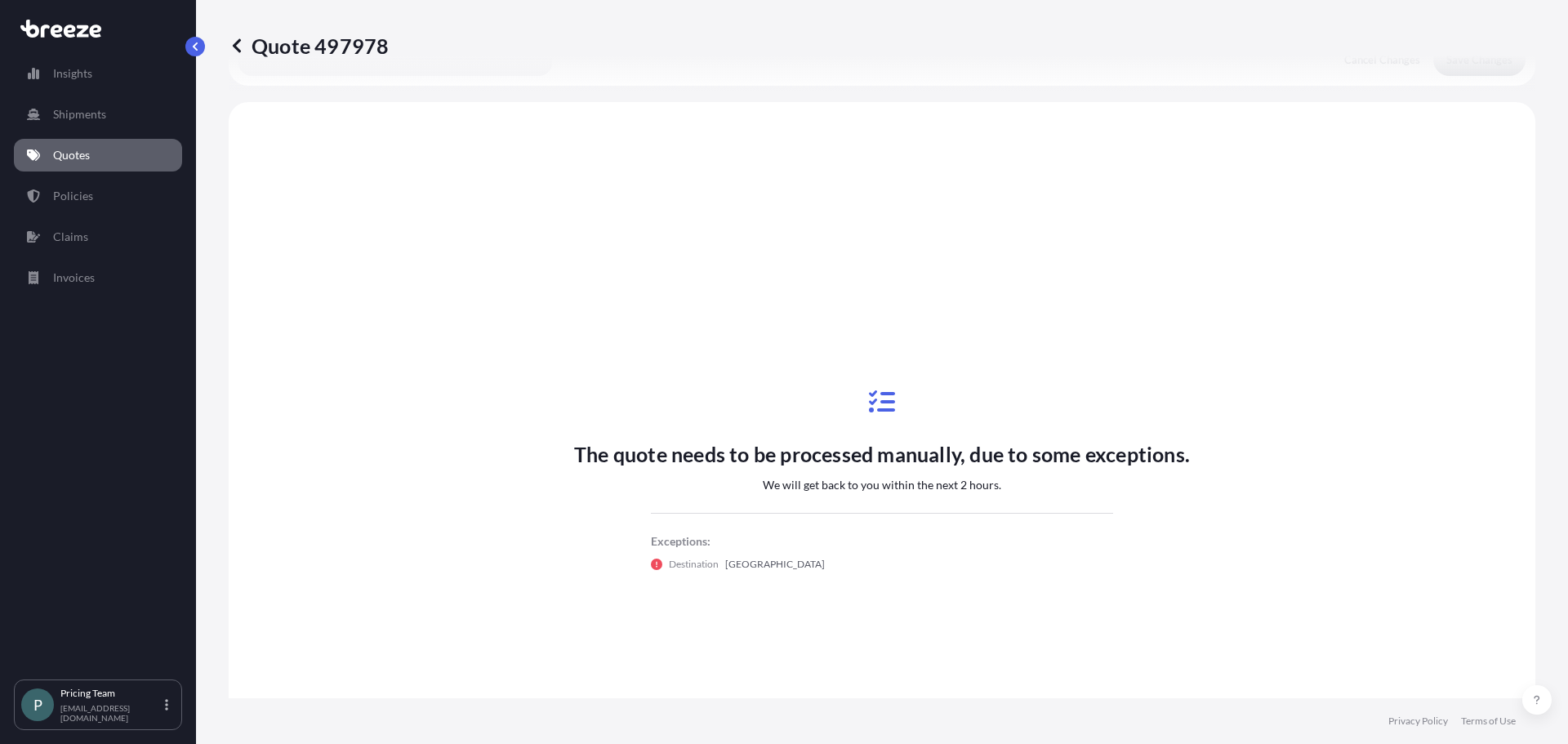
scroll to position [491, 0]
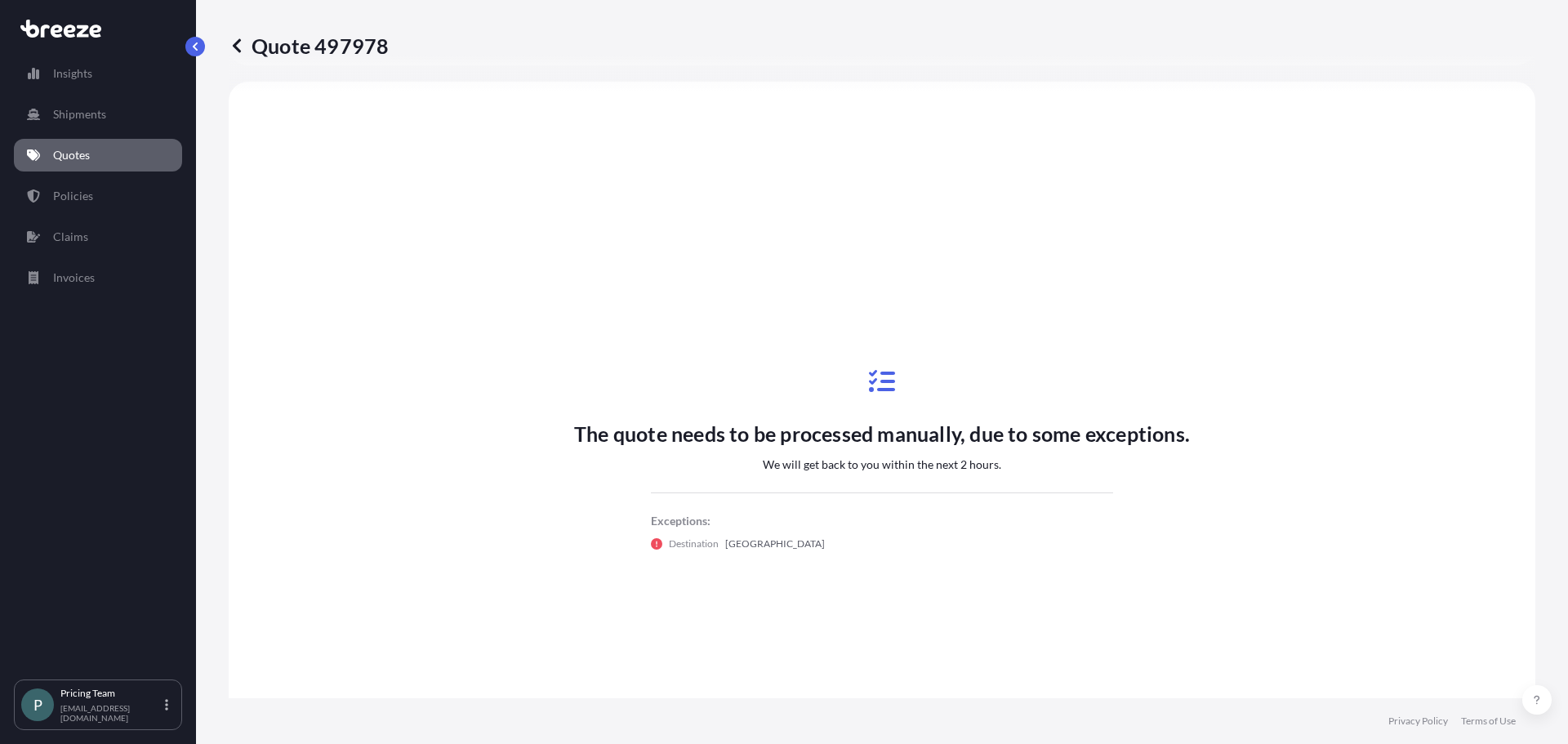
click at [1253, 618] on div "The quote needs to be processed manually, due to some exceptions. We will get b…" at bounding box center [882, 460] width 1261 height 711
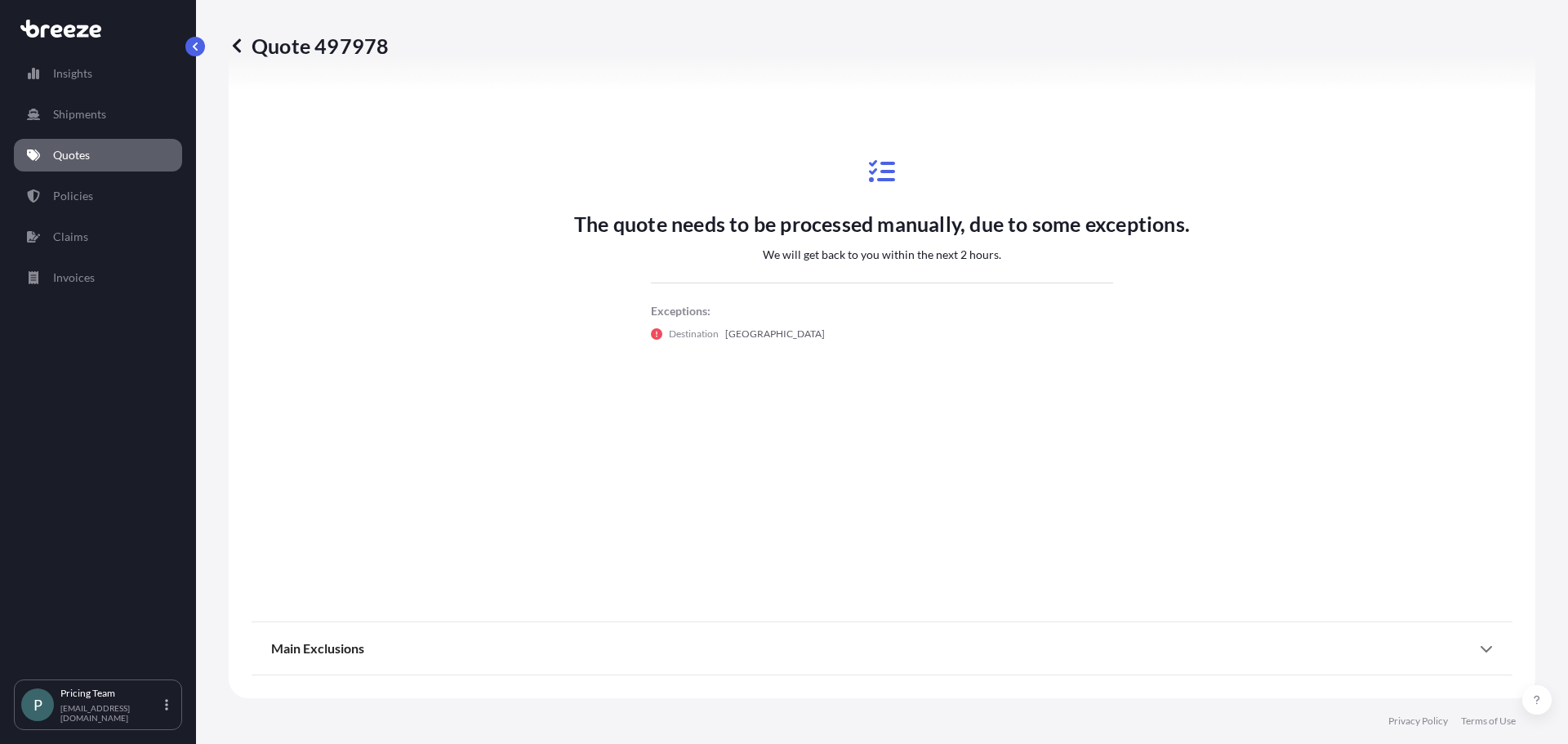
click at [336, 648] on span "Main Exclusions" at bounding box center [318, 648] width 93 height 16
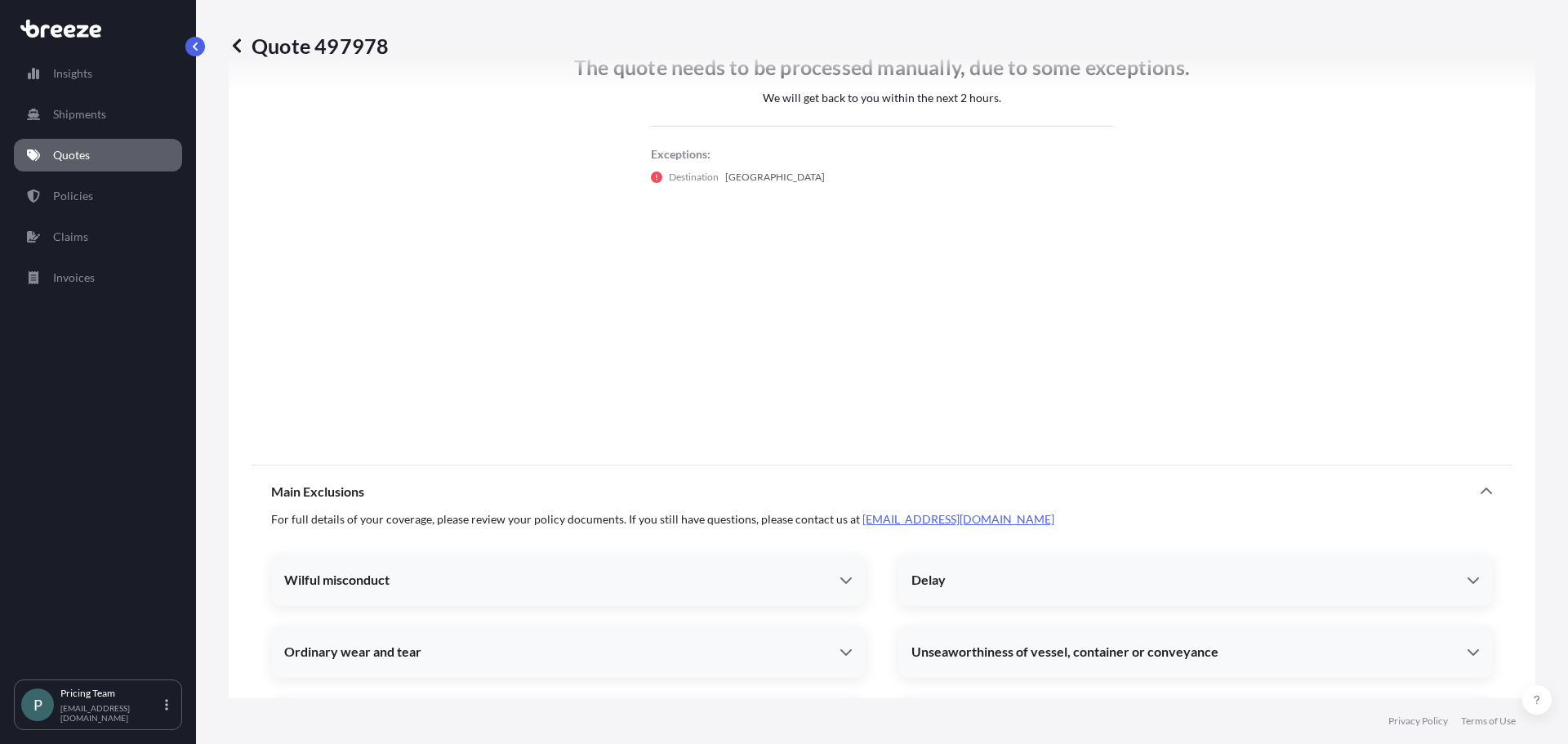
scroll to position [866, 0]
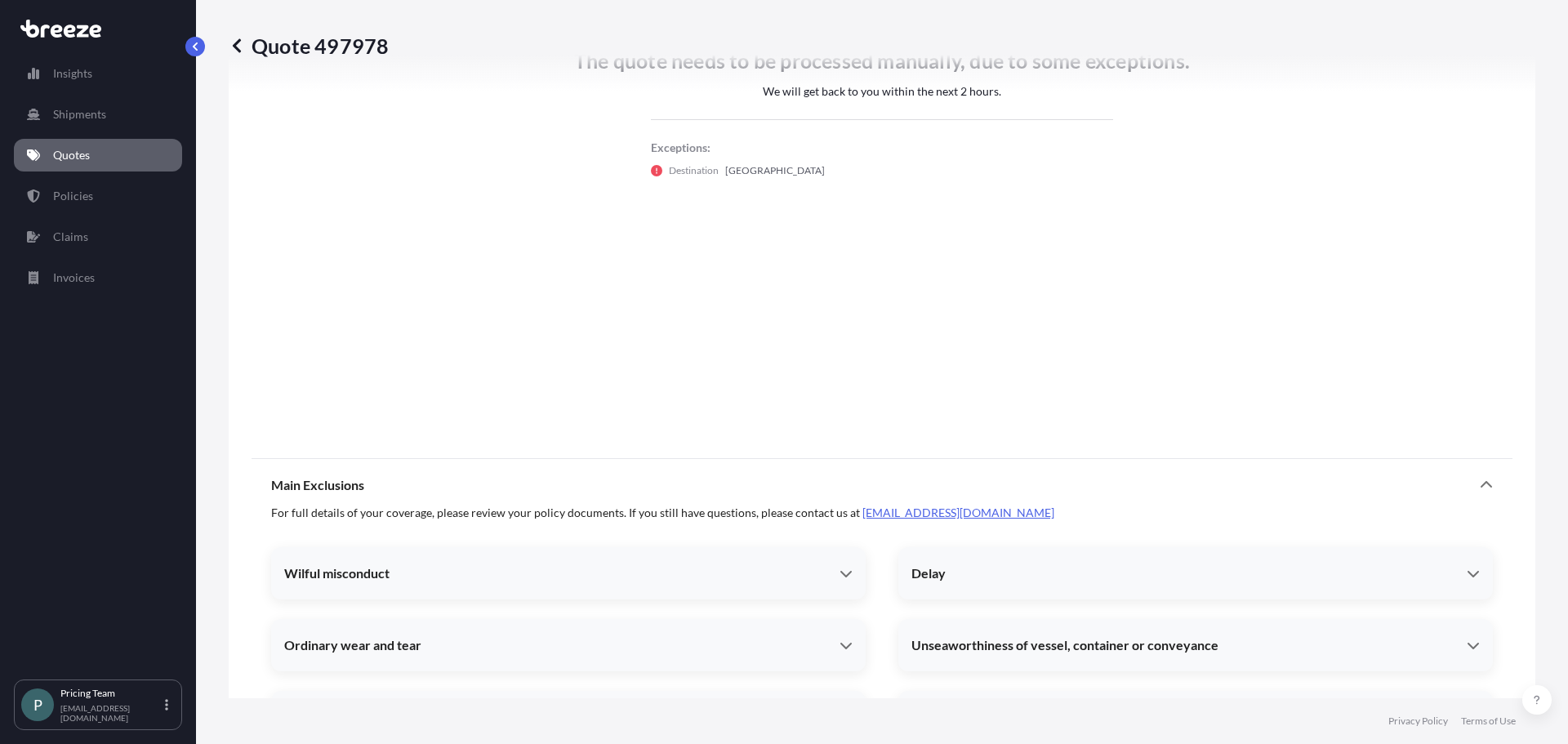
click at [678, 489] on div "Main Exclusions" at bounding box center [881, 486] width 1221 height 39
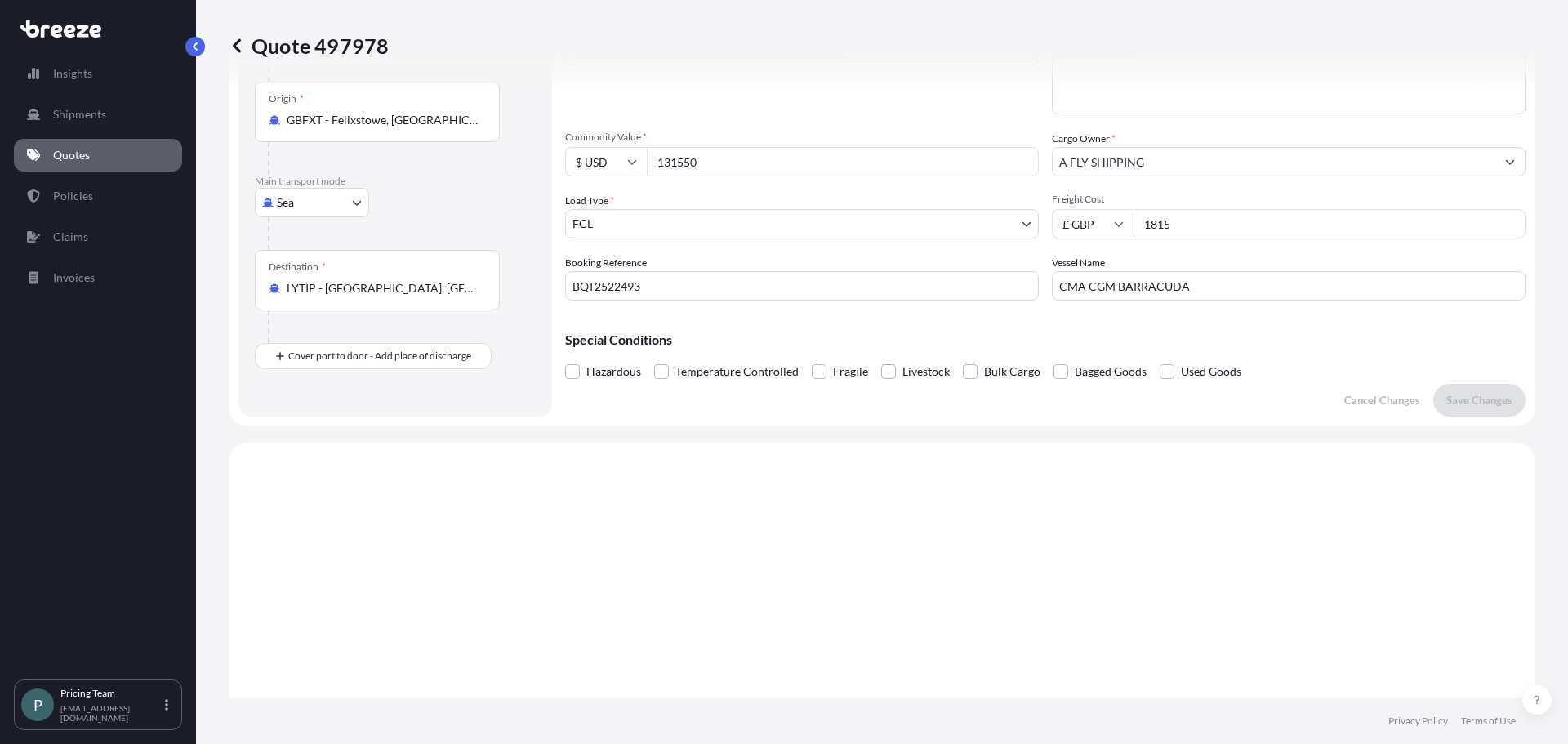
scroll to position [0, 0]
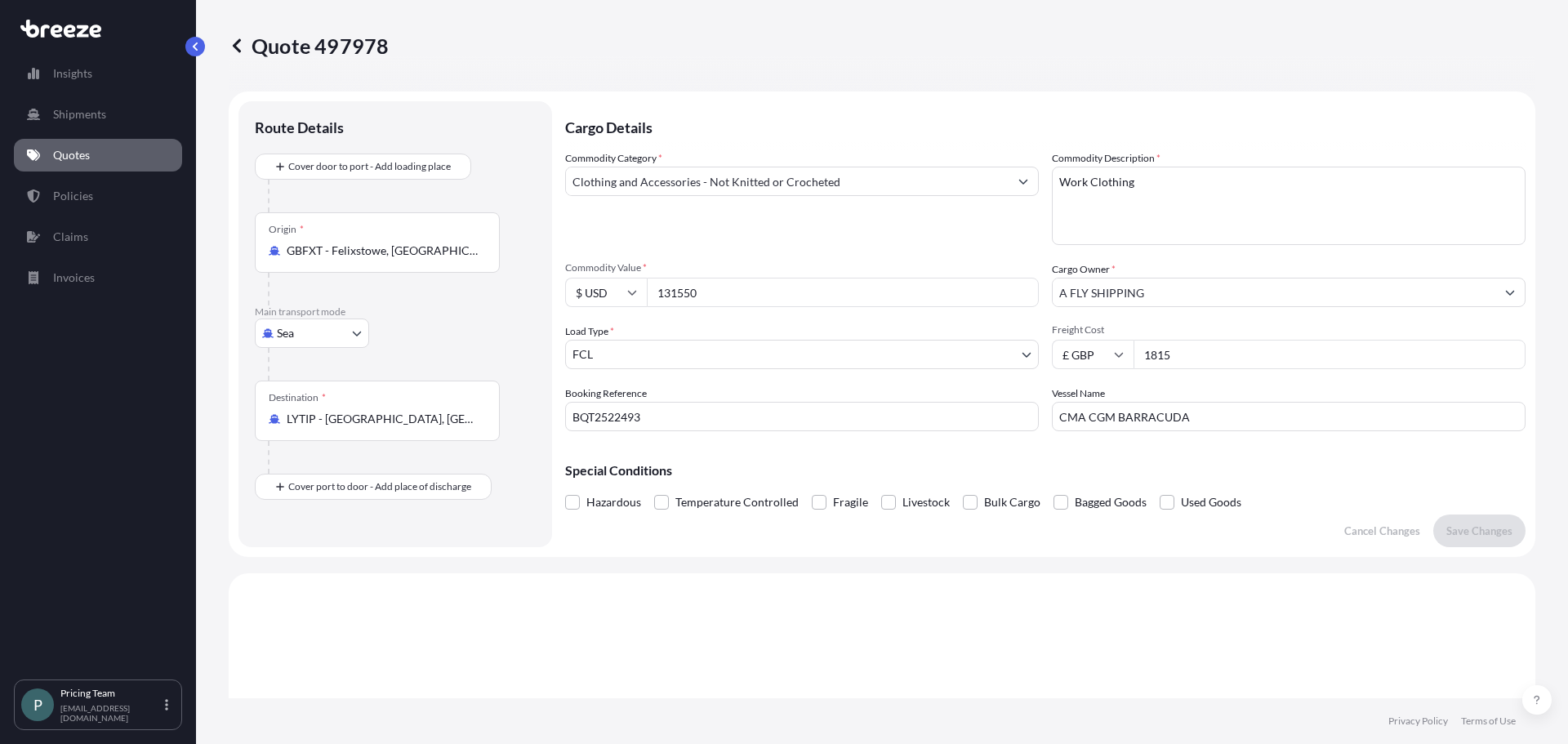
drag, startPoint x: 765, startPoint y: 288, endPoint x: 506, endPoint y: 299, distance: 259.2
click at [506, 299] on form "Route Details Cover door to port - Add loading place Place of loading Road Road…" at bounding box center [881, 325] width 1306 height 466
type input "580820"
click at [1463, 531] on p "Save Changes" at bounding box center [1480, 531] width 66 height 16
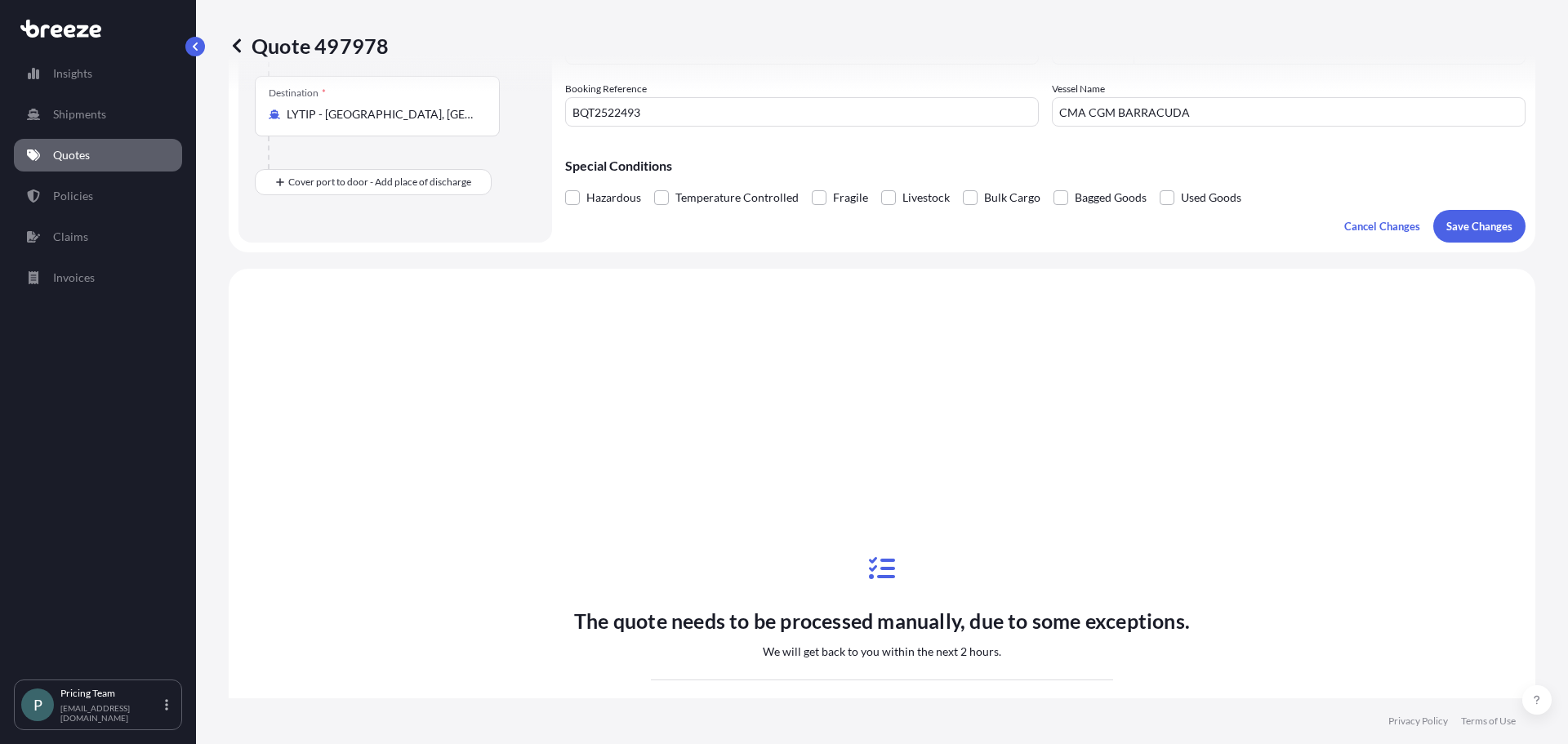
scroll to position [491, 0]
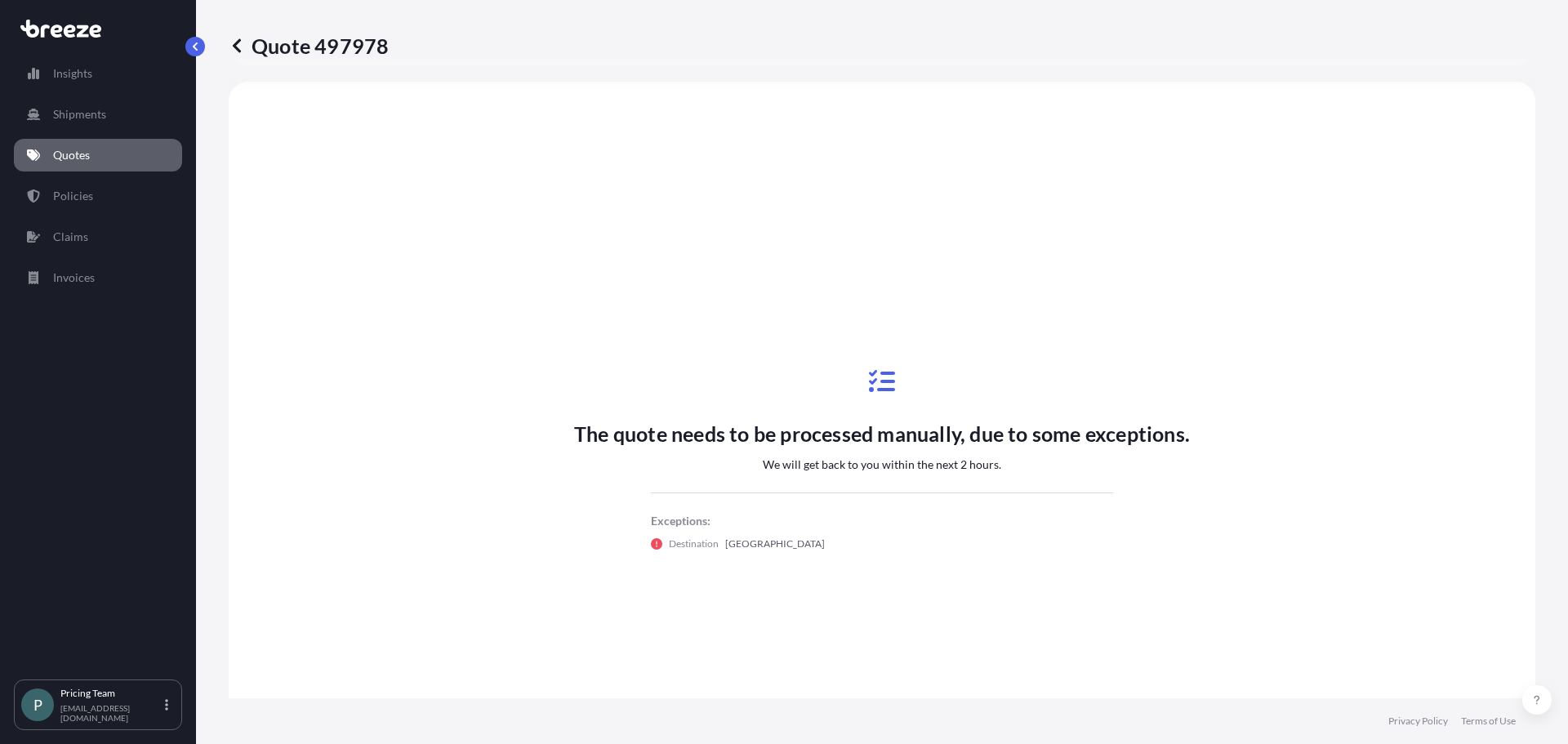
select select "Sea"
select select "2"
click at [1446, 420] on div "The quote needs to be processed manually, due to some exceptions. We will get b…" at bounding box center [882, 460] width 1261 height 711
